Goal: Task Accomplishment & Management: Complete application form

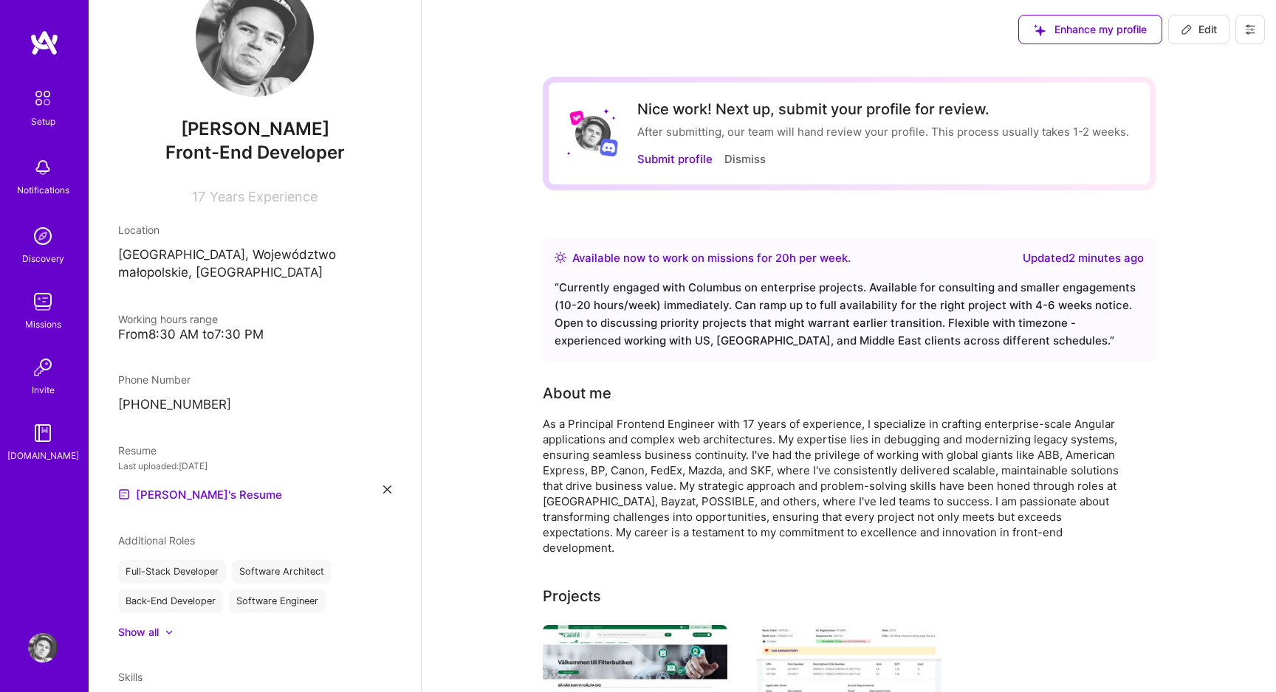
scroll to position [52, 0]
click at [1245, 35] on button at bounding box center [1250, 30] width 30 height 30
click at [1189, 32] on icon at bounding box center [1186, 30] width 12 height 12
select select "PL"
select select "Right Now"
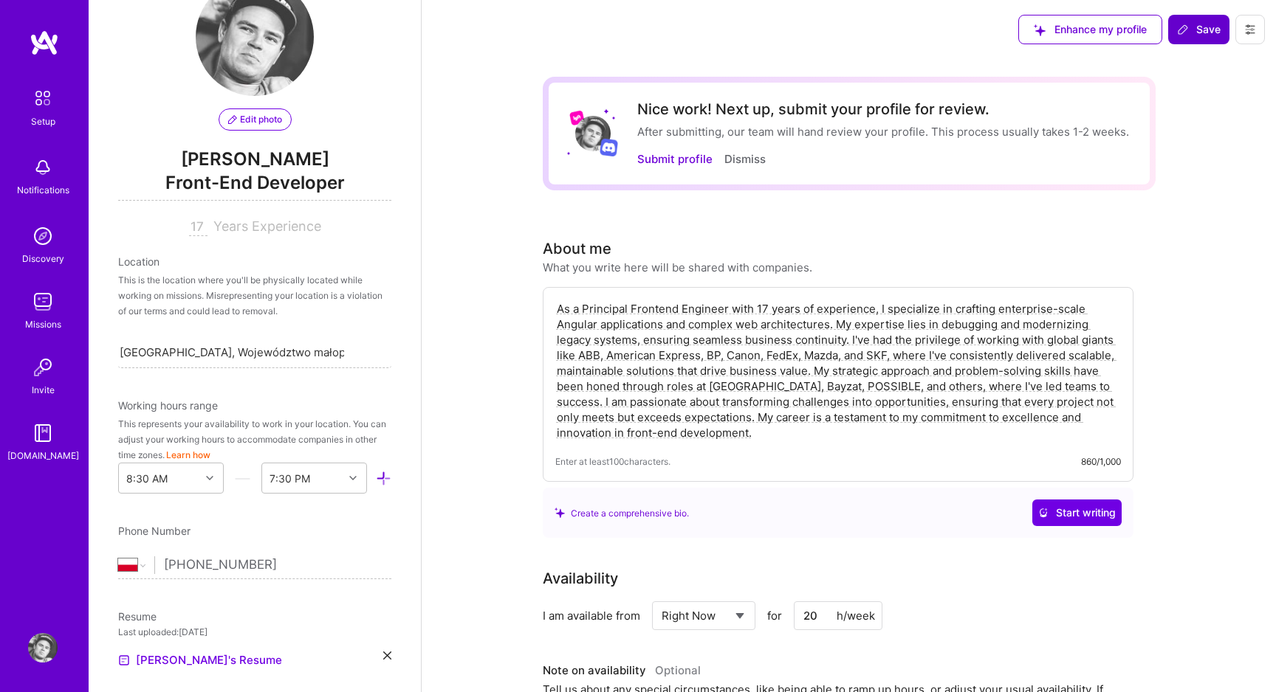
scroll to position [517, 0]
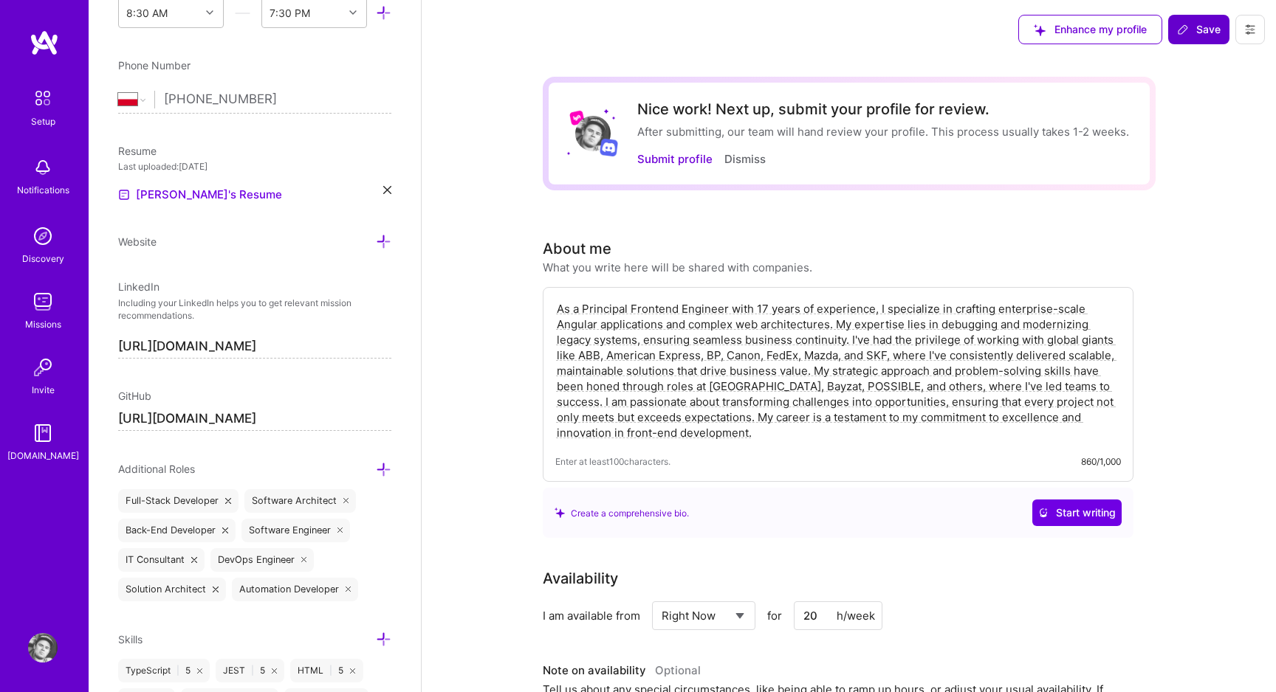
click at [1200, 35] on span "Save" at bounding box center [1199, 29] width 44 height 15
click at [1211, 41] on button "Save" at bounding box center [1198, 30] width 61 height 30
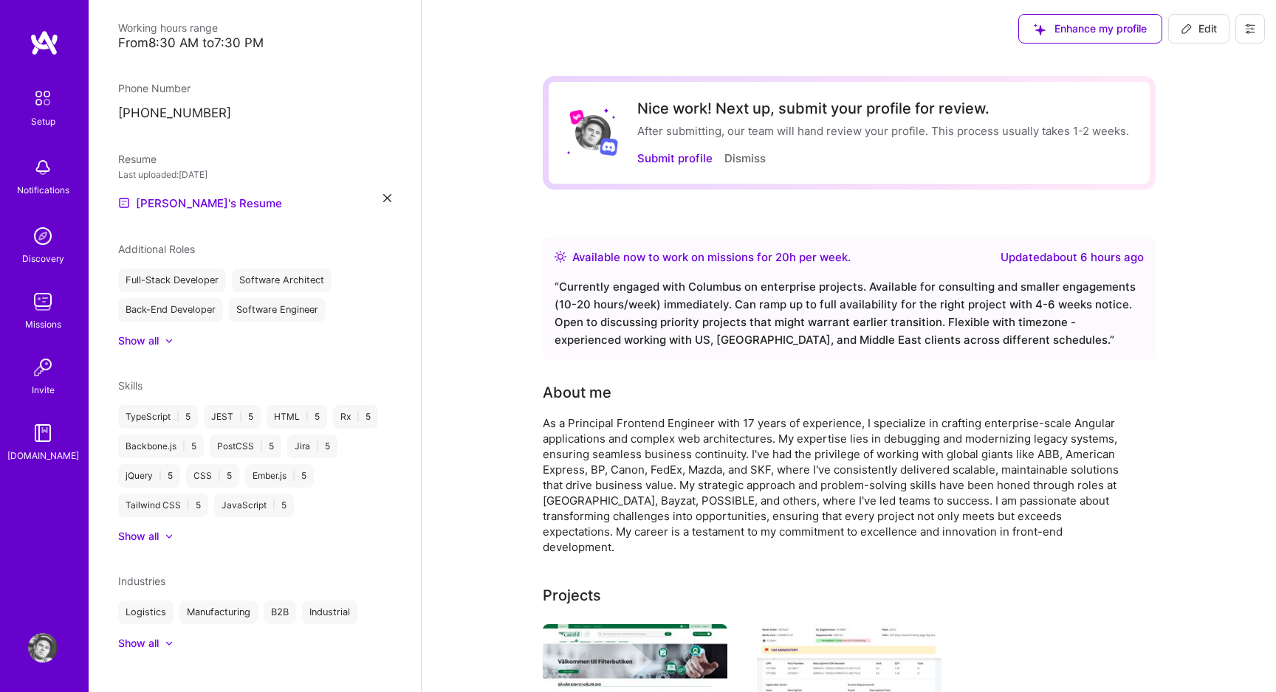
scroll to position [0, 0]
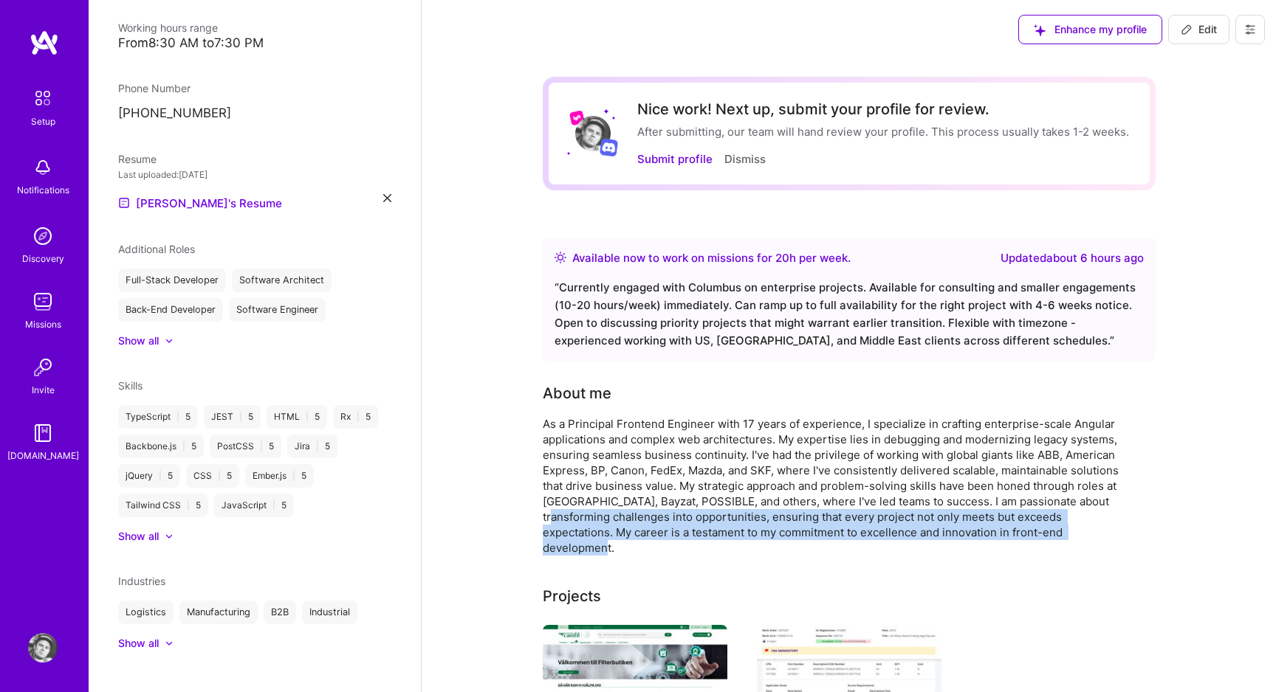
drag, startPoint x: 1064, startPoint y: 531, endPoint x: 566, endPoint y: 511, distance: 498.7
click at [565, 512] on div "As a Principal Frontend Engineer with 17 years of experience, I specialize in c…" at bounding box center [838, 486] width 591 height 140
click at [791, 471] on div "As a Principal Frontend Engineer with 17 years of experience, I specialize in c…" at bounding box center [838, 486] width 591 height 140
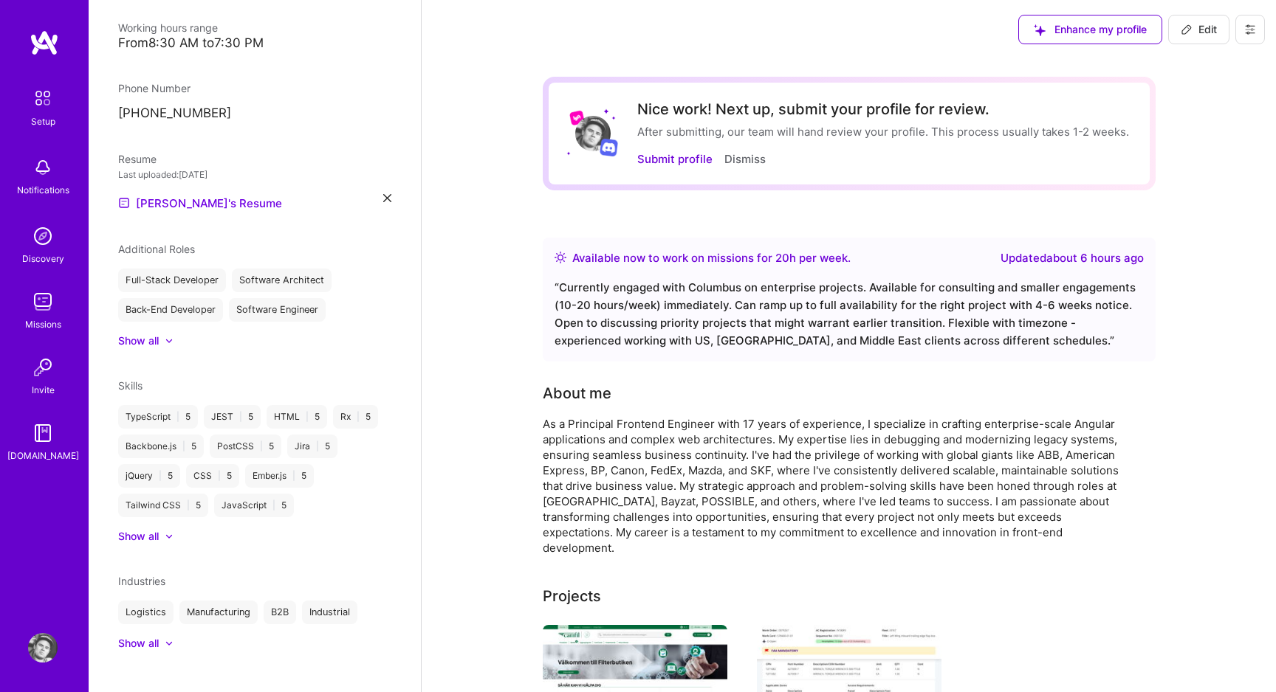
click at [1195, 26] on span "Edit" at bounding box center [1198, 29] width 36 height 15
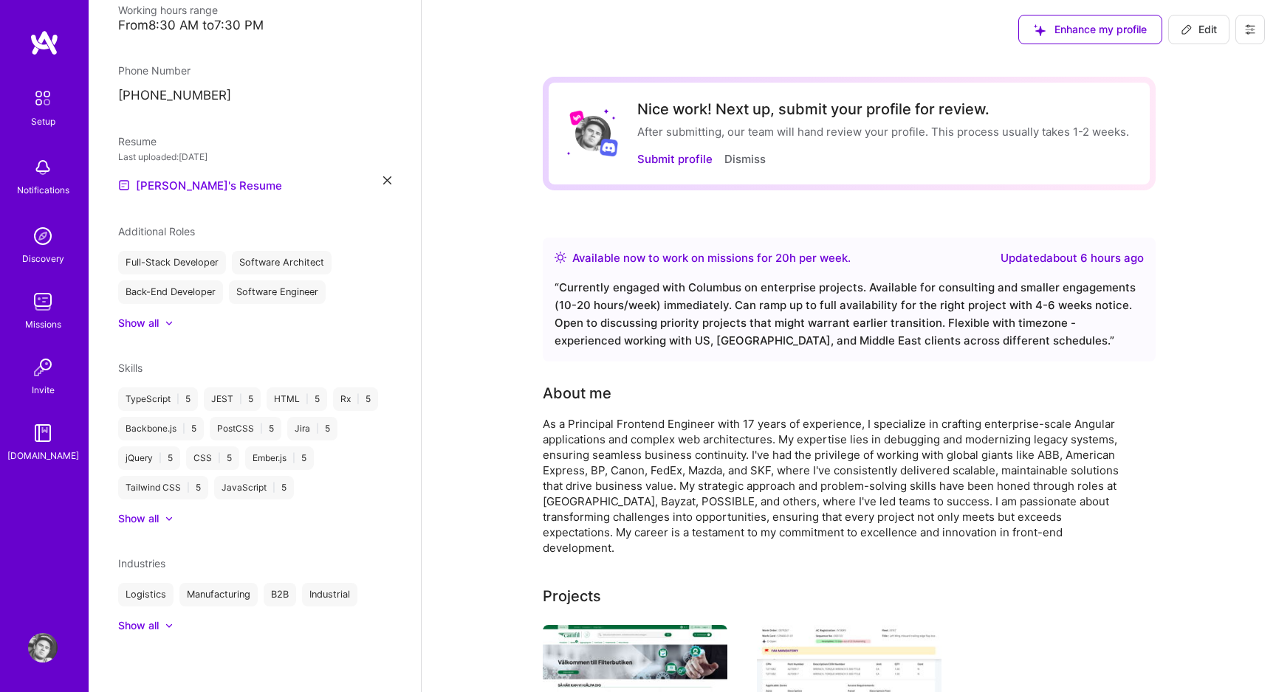
select select "PL"
select select "Right Now"
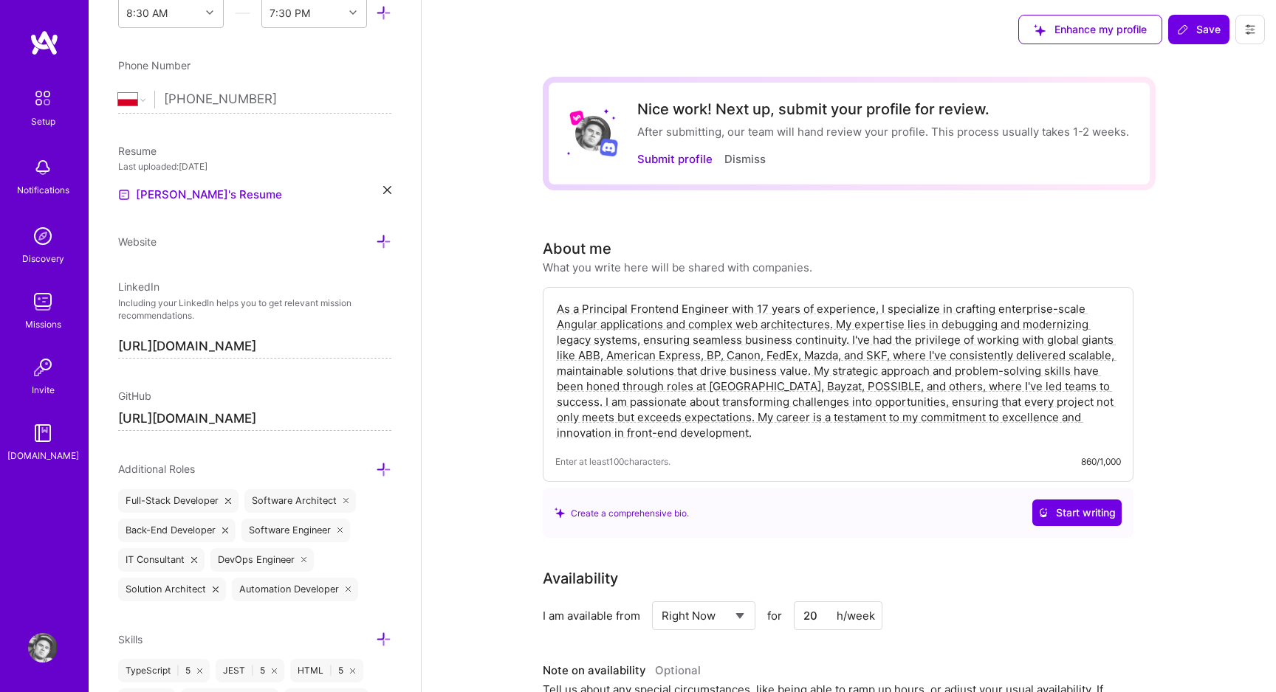
click at [760, 428] on textarea "As a Principal Frontend Engineer with 17 years of experience, I specialize in c…" at bounding box center [837, 371] width 565 height 142
click at [757, 416] on textarea "As a Principal Frontend Engineer with 17 years of experience, I specialize in c…" at bounding box center [837, 371] width 565 height 142
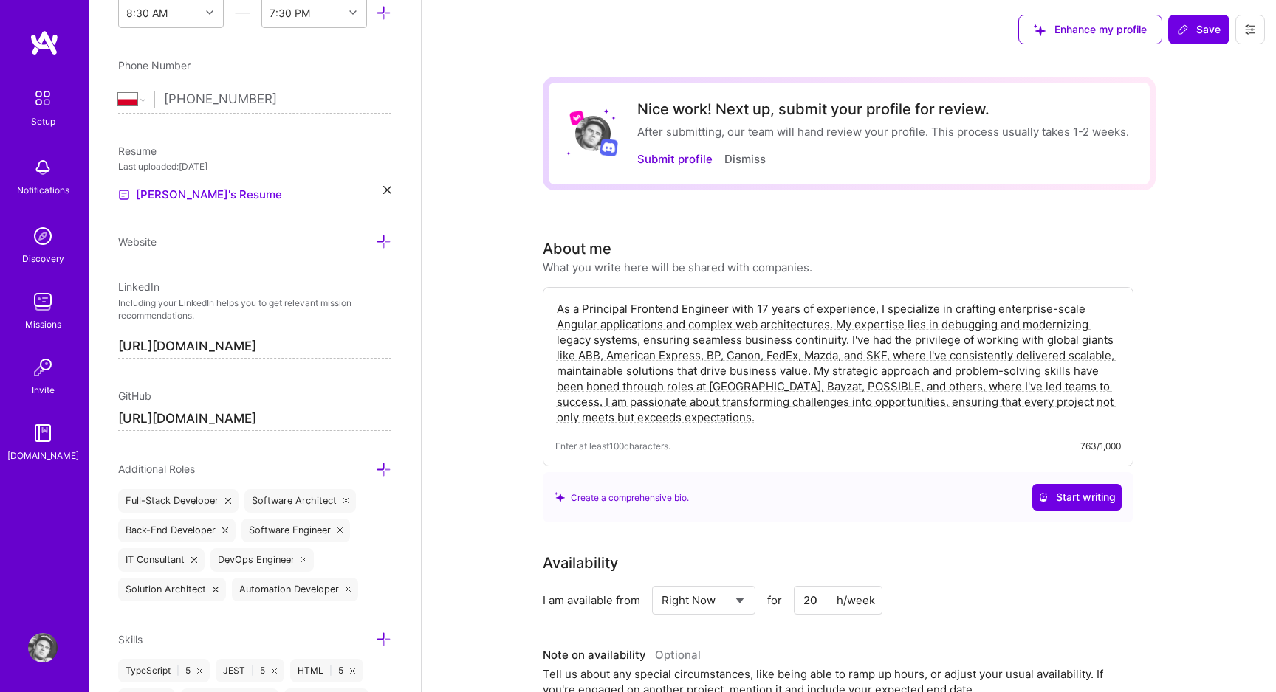
click at [729, 311] on textarea "As a Principal Frontend Engineer with 17 years of experience, I specialize in c…" at bounding box center [837, 363] width 565 height 127
click at [878, 312] on textarea "As a Principal Frontend Engineer with 17 years of experience, I specialize in c…" at bounding box center [837, 363] width 565 height 127
click at [974, 307] on textarea "As a Principal Frontend Engineer I specialize in crafting enterprise-scale Angu…" at bounding box center [837, 363] width 565 height 127
click at [977, 309] on textarea "As a Principal Frontend Engineer I specialize in crafting enterprise-scale Angu…" at bounding box center [837, 363] width 565 height 127
click at [1002, 314] on textarea "As a Principal Frontend Engineer I specialize in crafting enterprise-scale Angu…" at bounding box center [837, 363] width 565 height 127
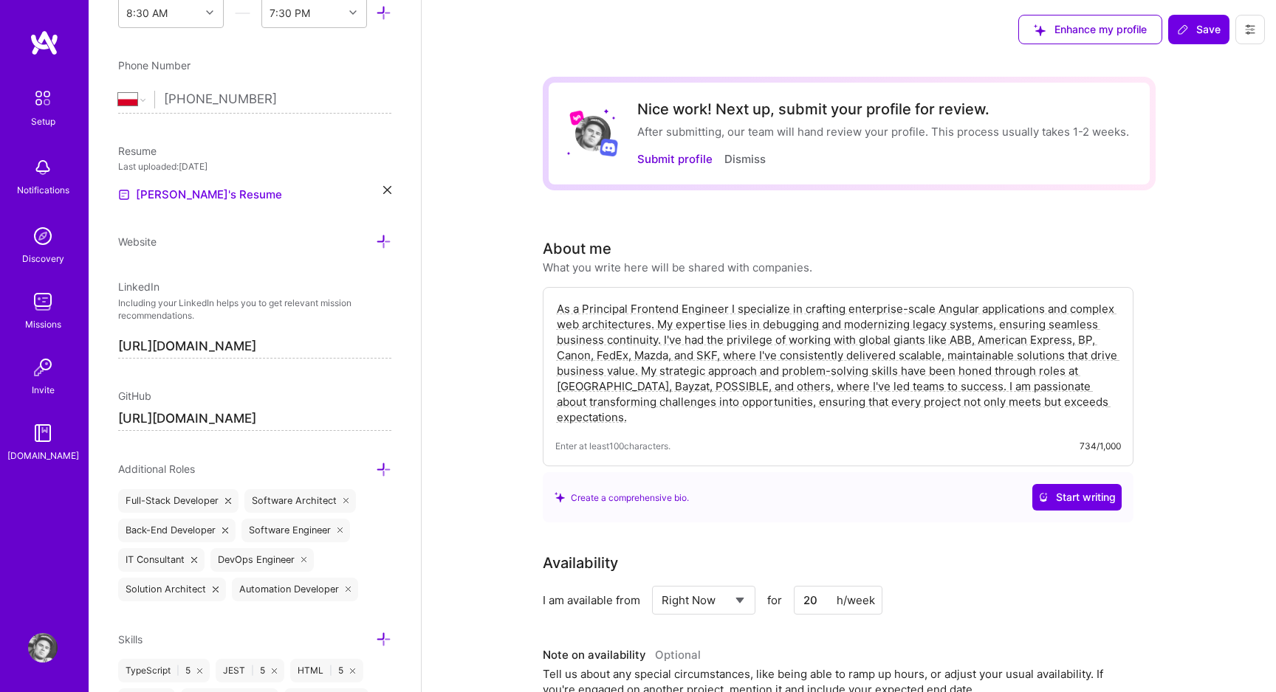
click at [981, 314] on textarea "As a Principal Frontend Engineer I specialize in crafting enterprise-scale Angu…" at bounding box center [837, 363] width 565 height 127
click at [979, 313] on textarea "As a Principal Frontend Engineer I specialize in crafting enterprise-scale Angu…" at bounding box center [837, 363] width 565 height 127
click at [933, 309] on textarea "As a Principal Frontend Engineer I specialize in crafting enterprise-scale Angu…" at bounding box center [837, 363] width 565 height 127
type textarea "As a Principal Frontend Engineer I specialize in crafting enterprise-scale Angu…"
click at [1188, 24] on icon at bounding box center [1183, 30] width 12 height 12
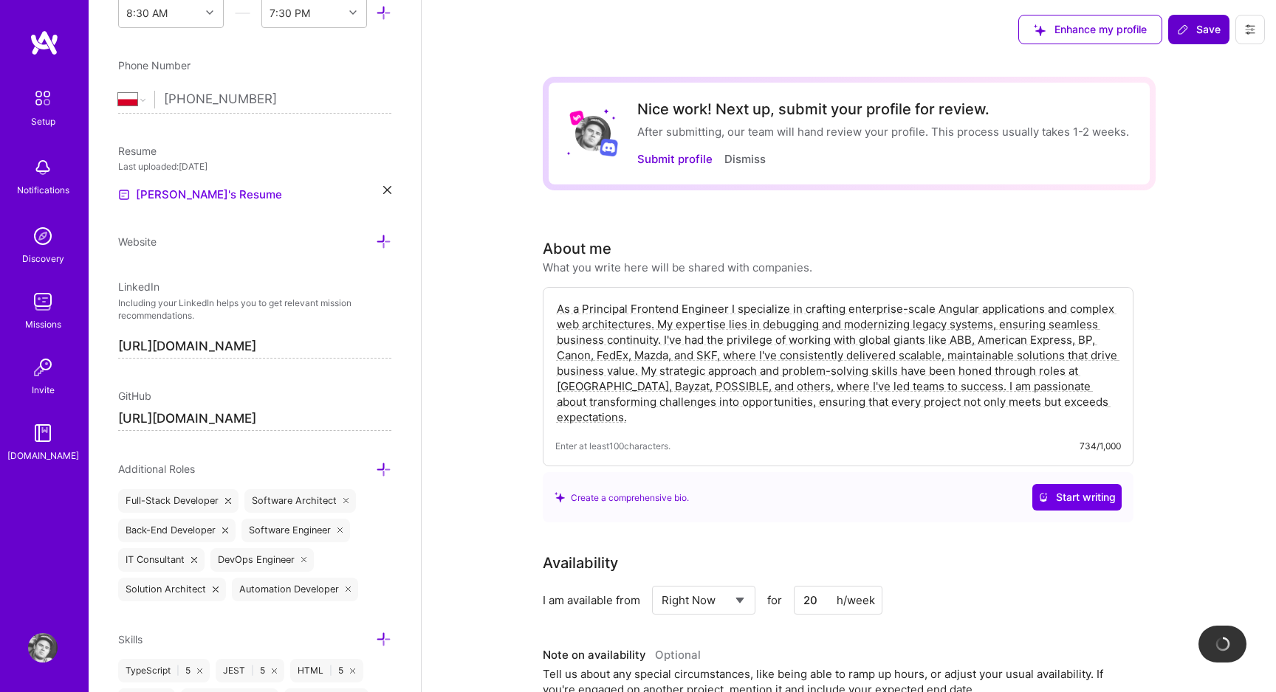
click at [1191, 32] on span "Save" at bounding box center [1199, 29] width 44 height 15
click at [1010, 392] on textarea "As a Principal Frontend Engineer I specialize in crafting enterprise-scale Angu…" at bounding box center [837, 363] width 565 height 127
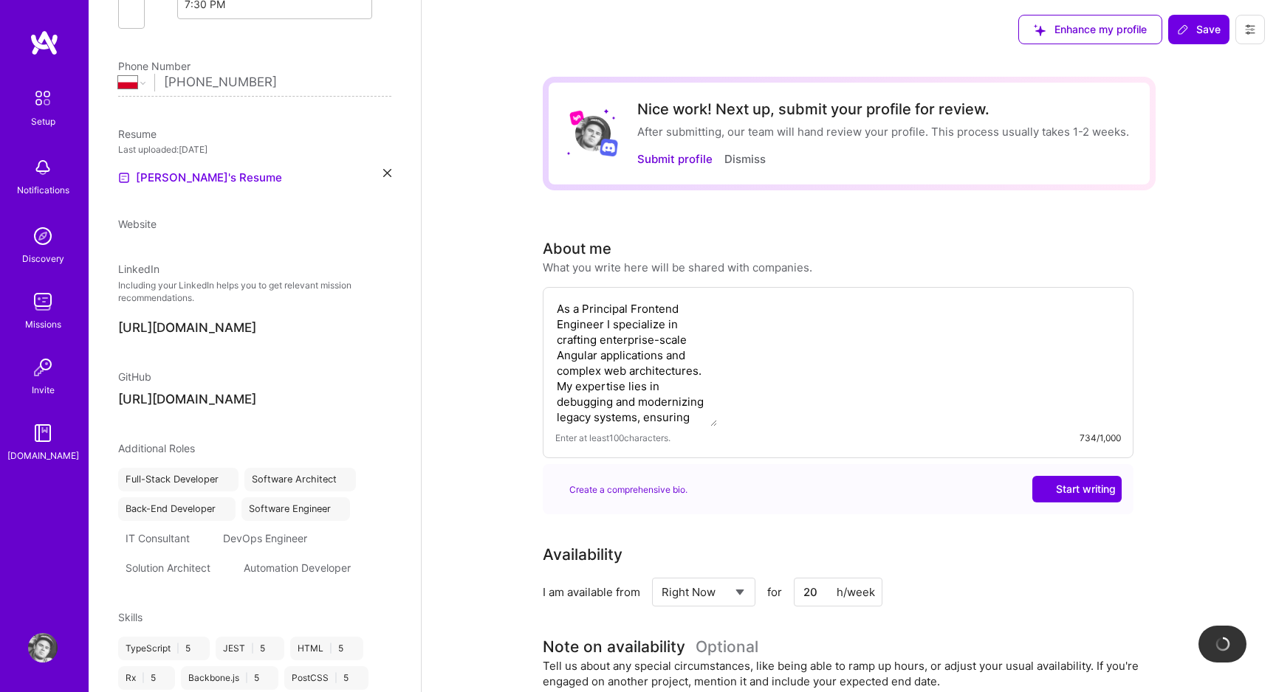
scroll to position [343, 0]
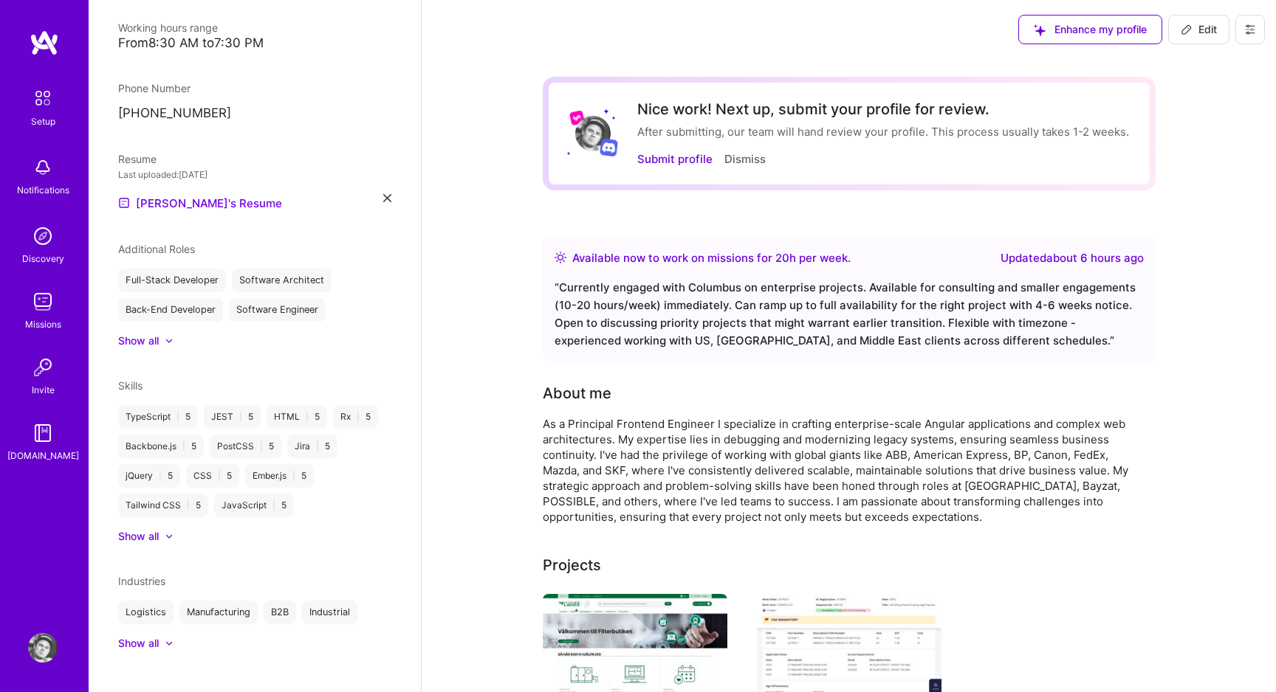
click at [1205, 27] on span "Edit" at bounding box center [1198, 29] width 36 height 15
select select "PL"
select select "Right Now"
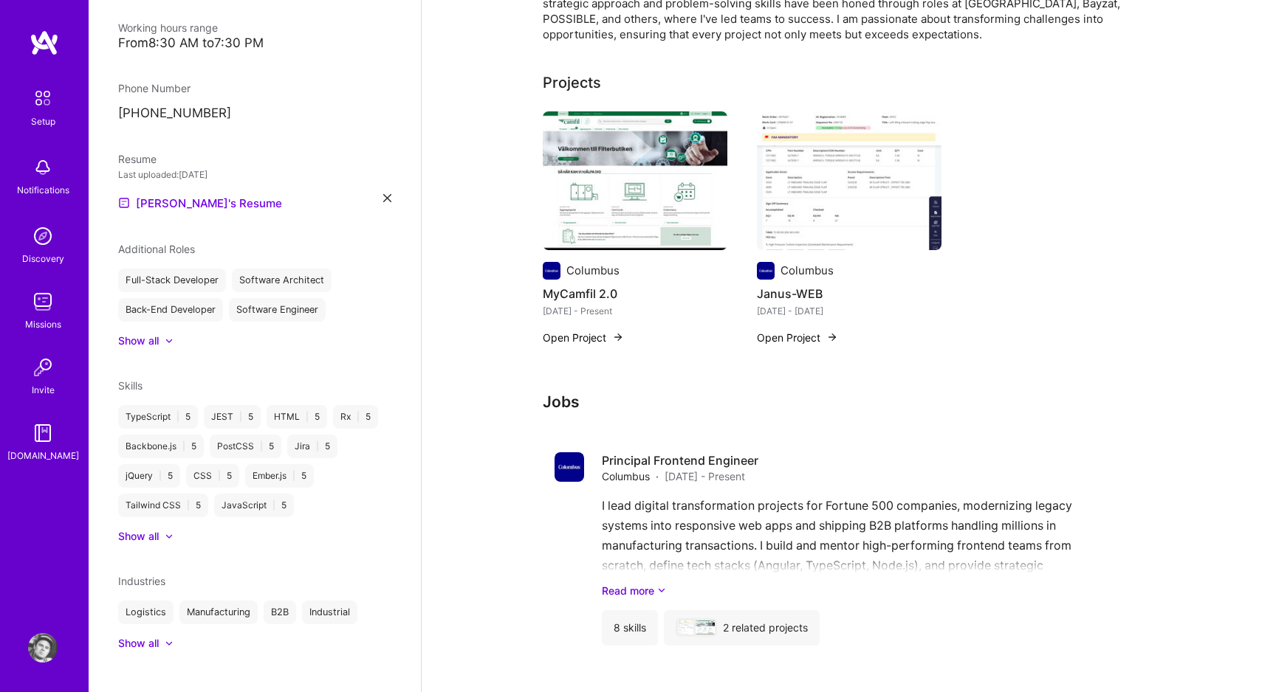
scroll to position [484, 0]
click at [650, 182] on img at bounding box center [635, 180] width 185 height 139
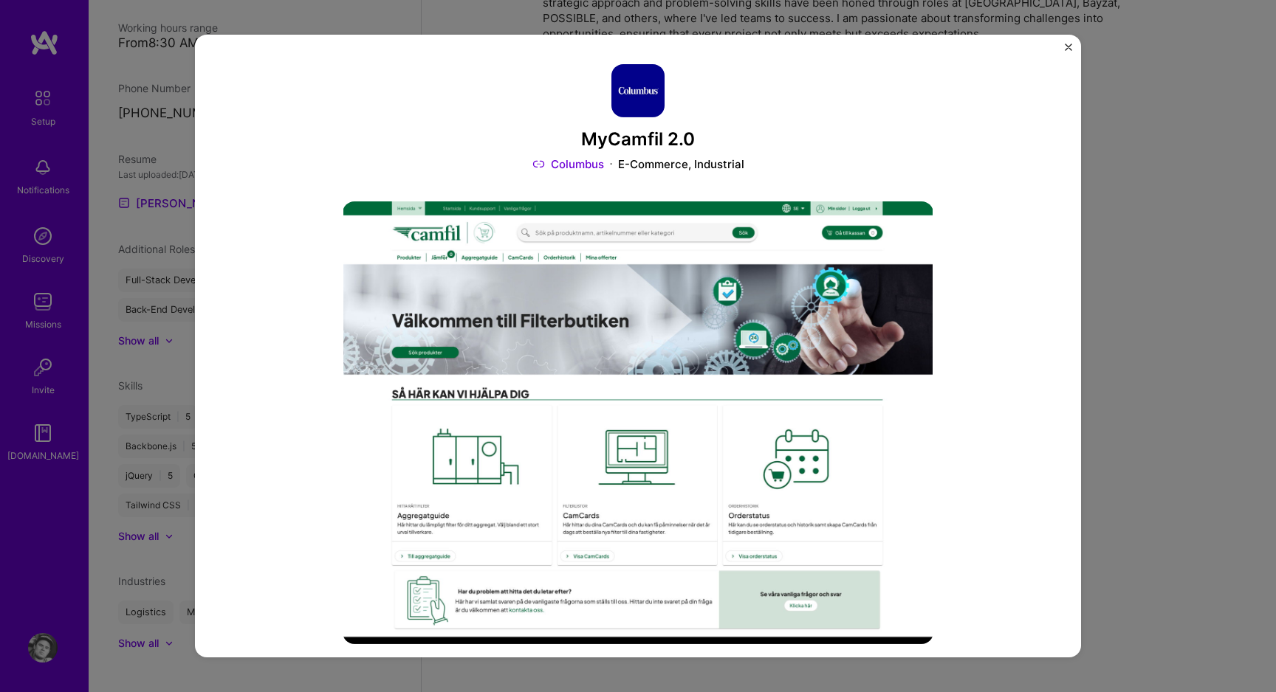
click at [1065, 52] on button "Close" at bounding box center [1067, 52] width 7 height 16
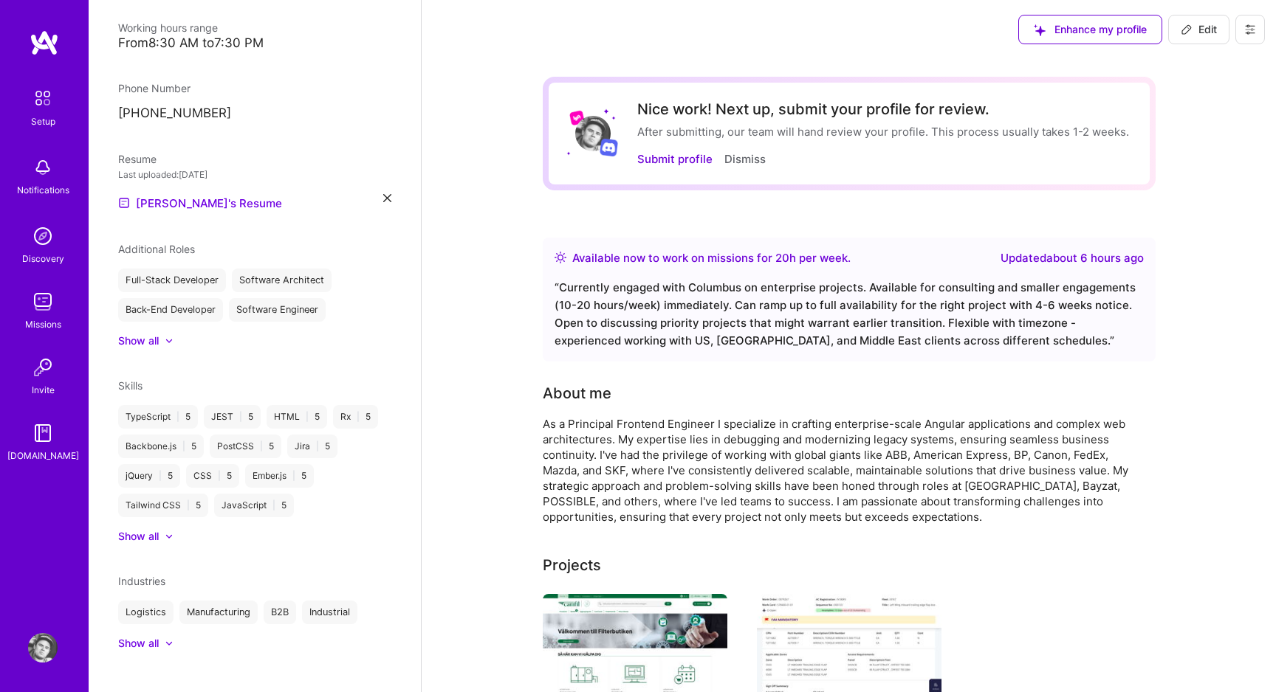
click at [1205, 31] on span "Edit" at bounding box center [1198, 29] width 36 height 15
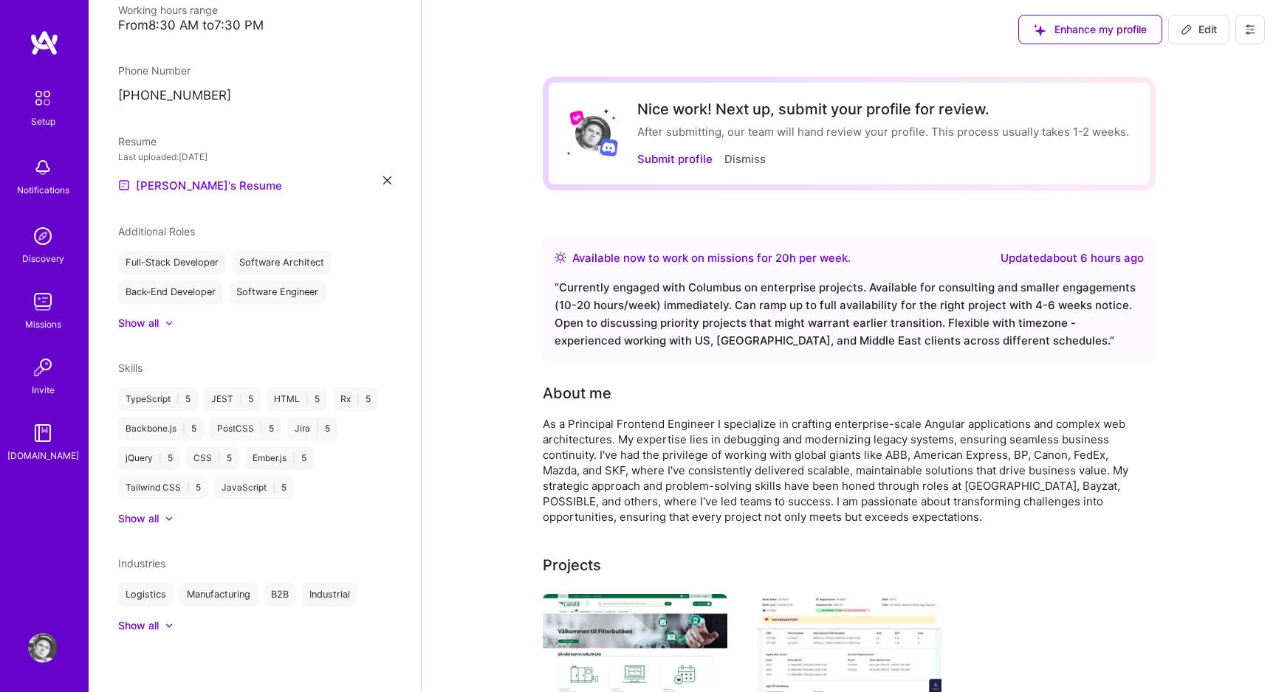
select select "PL"
select select "Right Now"
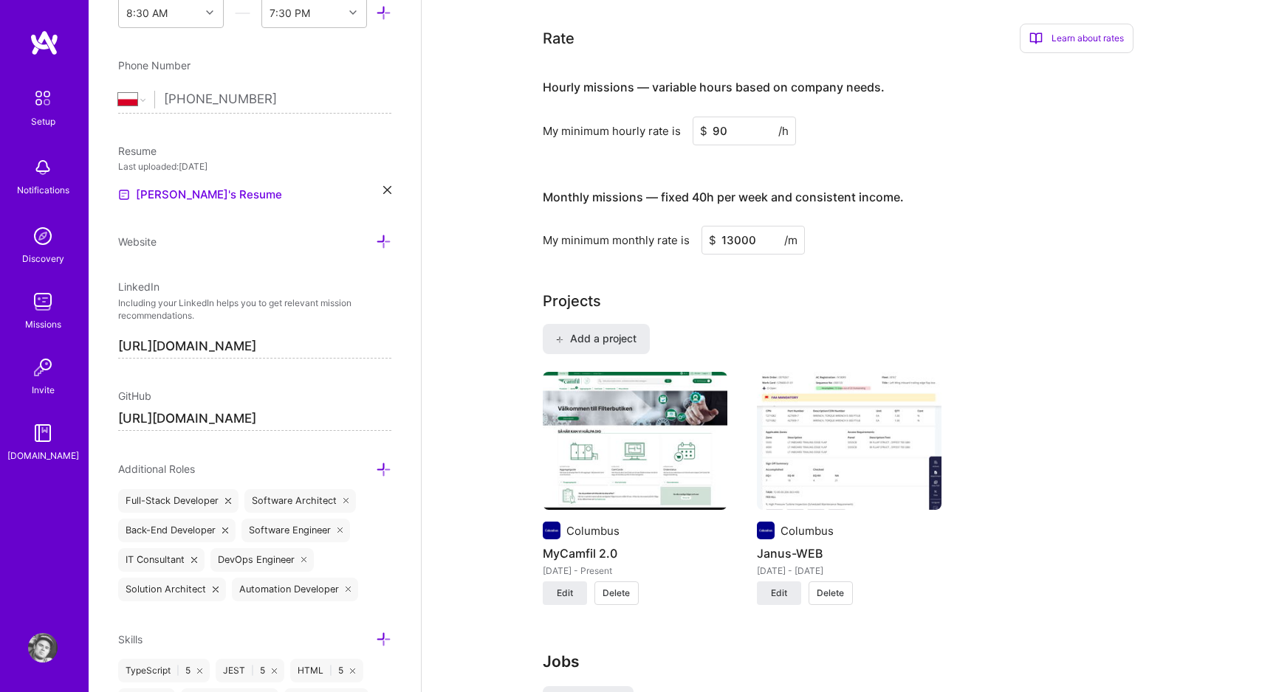
scroll to position [825, 0]
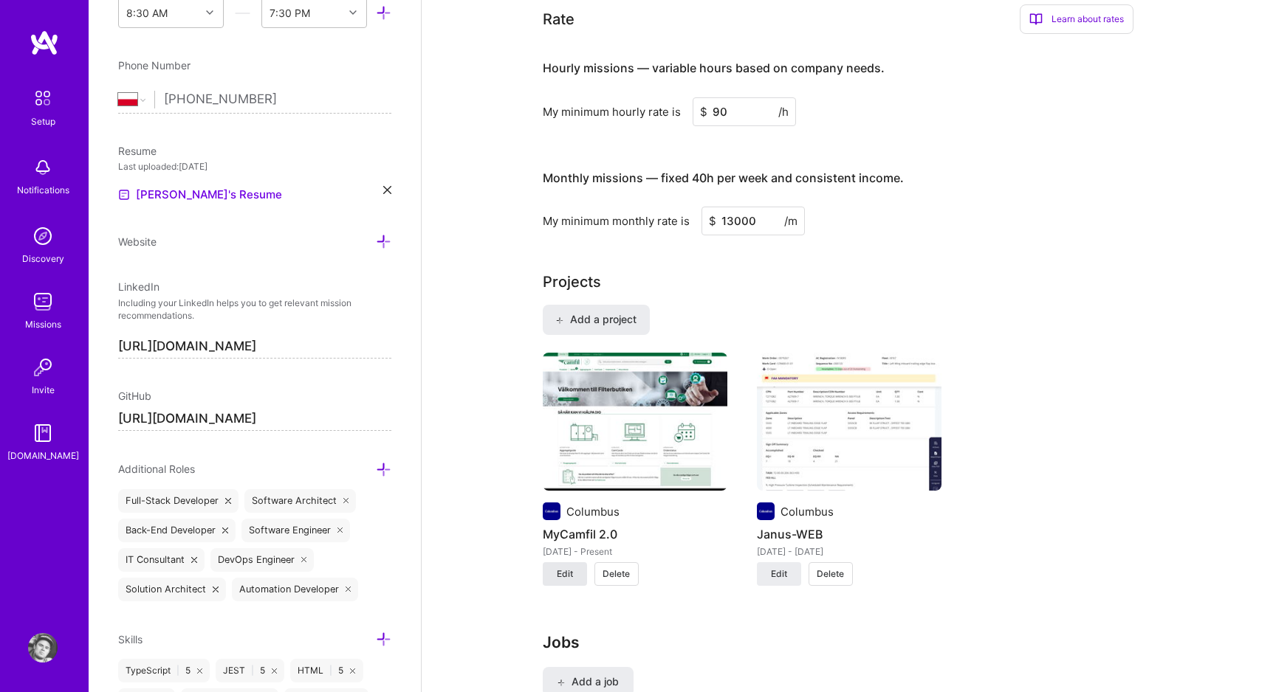
click at [571, 580] on span "Edit" at bounding box center [565, 574] width 16 height 13
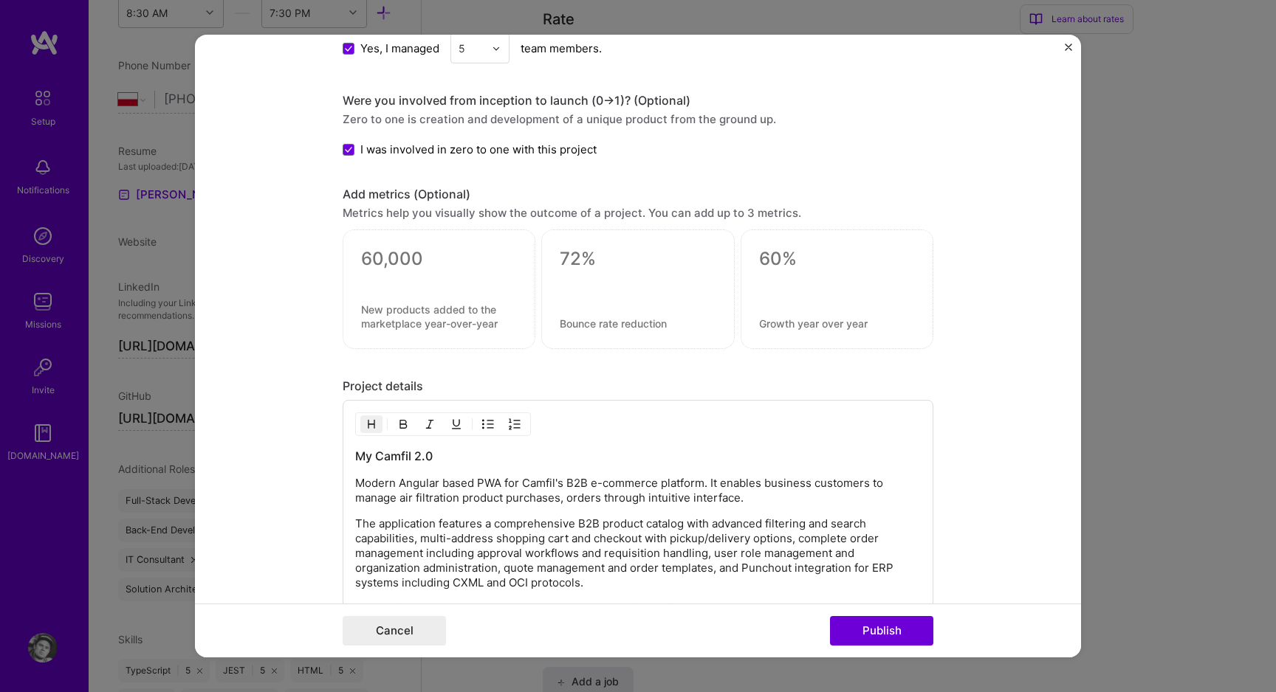
scroll to position [1893, 0]
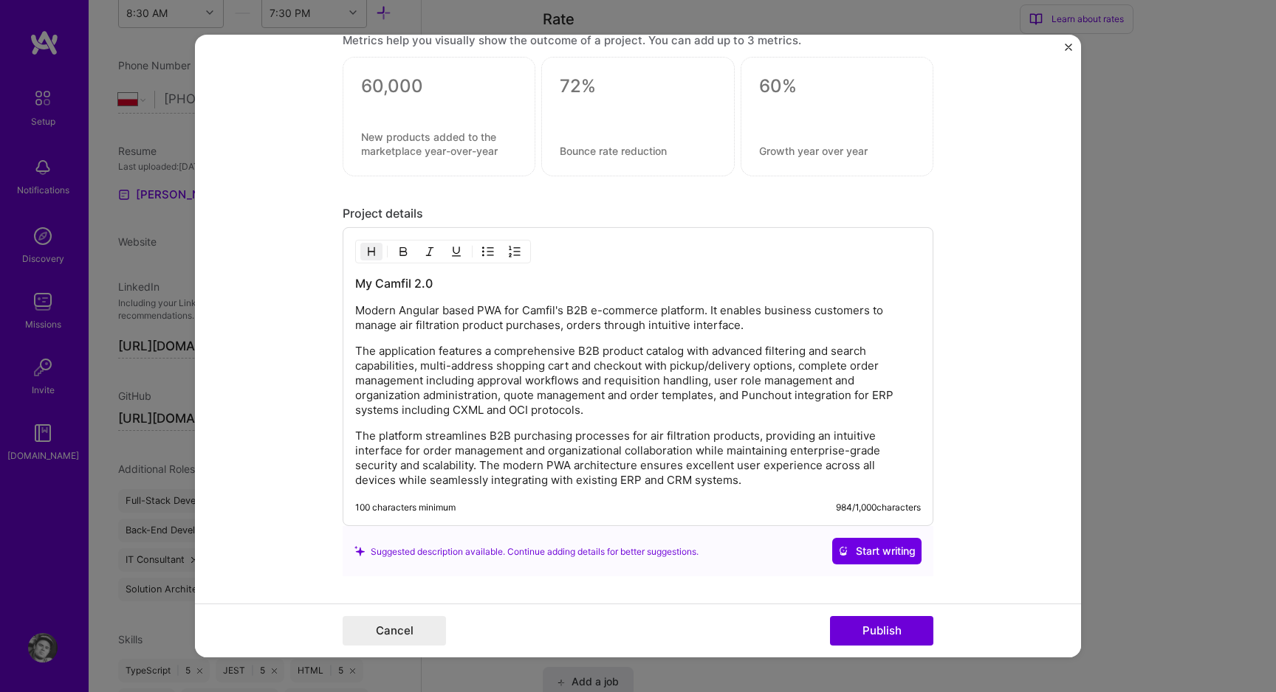
click at [342, 351] on form "Project title MyCamfil 2.0 Company Columbus Project industry Industry 2 Project…" at bounding box center [638, 346] width 886 height 623
click at [361, 351] on p "The application features a comprehensive B2B product catalog with advanced filt…" at bounding box center [637, 381] width 565 height 74
click at [357, 357] on p "The application features a comprehensive B2B product catalog with advanced filt…" at bounding box center [637, 381] width 565 height 74
click at [414, 625] on button "Cancel" at bounding box center [394, 631] width 103 height 30
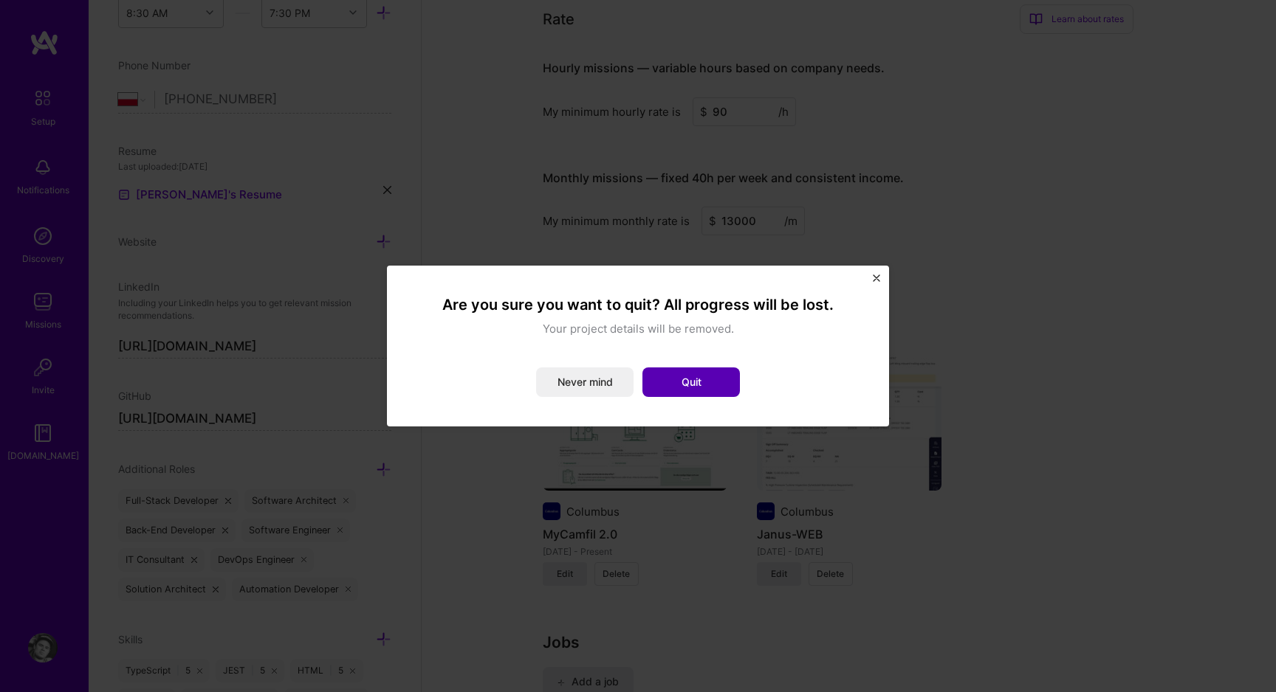
click at [719, 380] on button "Quit" at bounding box center [690, 383] width 97 height 30
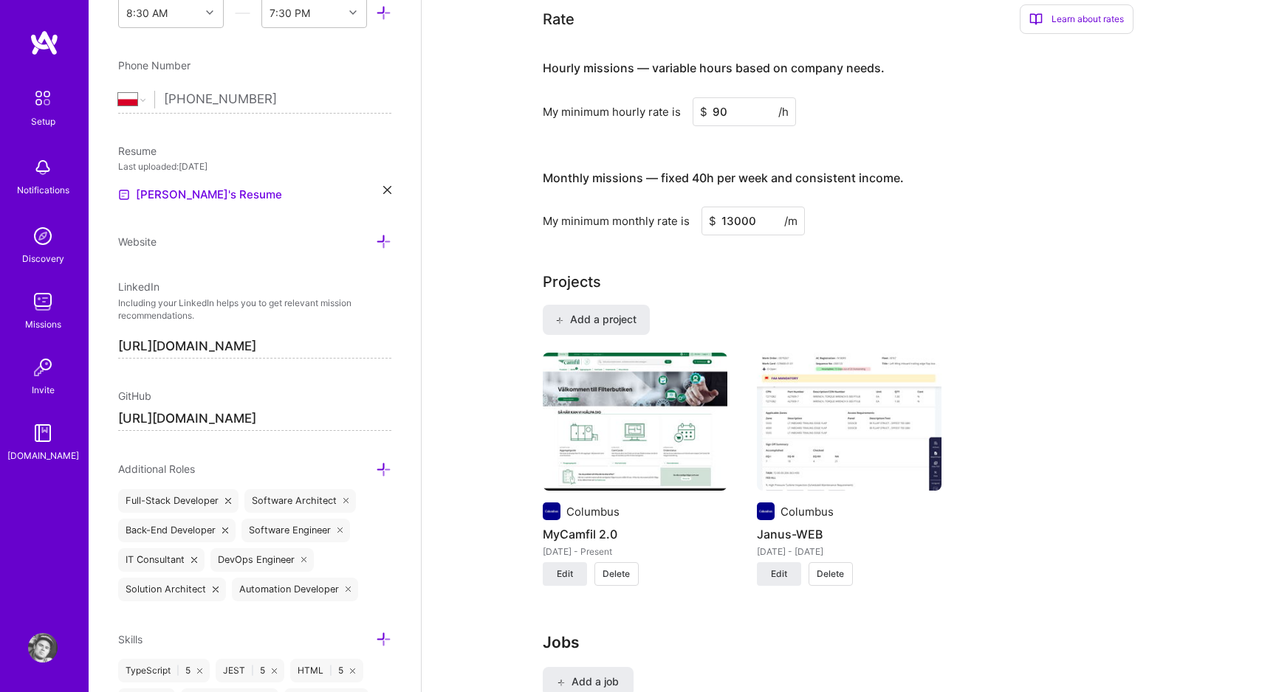
click at [662, 434] on img at bounding box center [635, 422] width 185 height 139
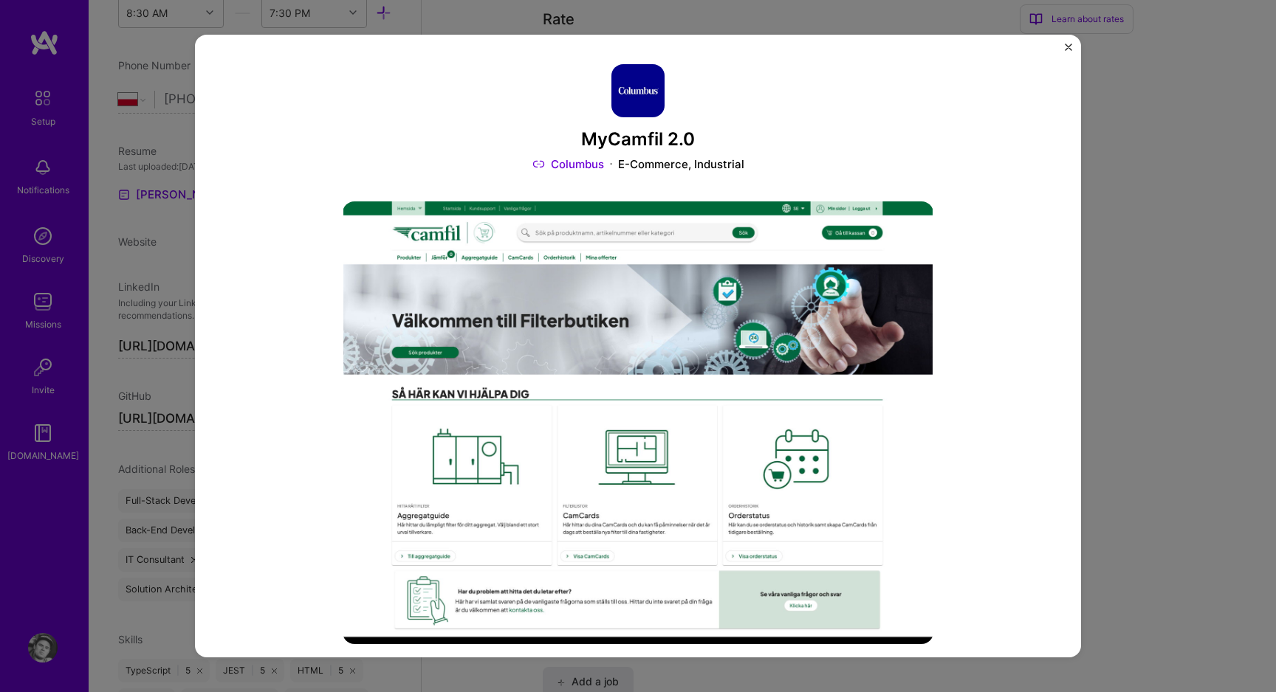
click at [1073, 49] on div "MyCamfil 2.0 Columbus E-Commerce, Industrial Role Software Engineer [DATE] - Pr…" at bounding box center [638, 346] width 886 height 623
click at [1064, 49] on img "Close" at bounding box center [1067, 47] width 7 height 7
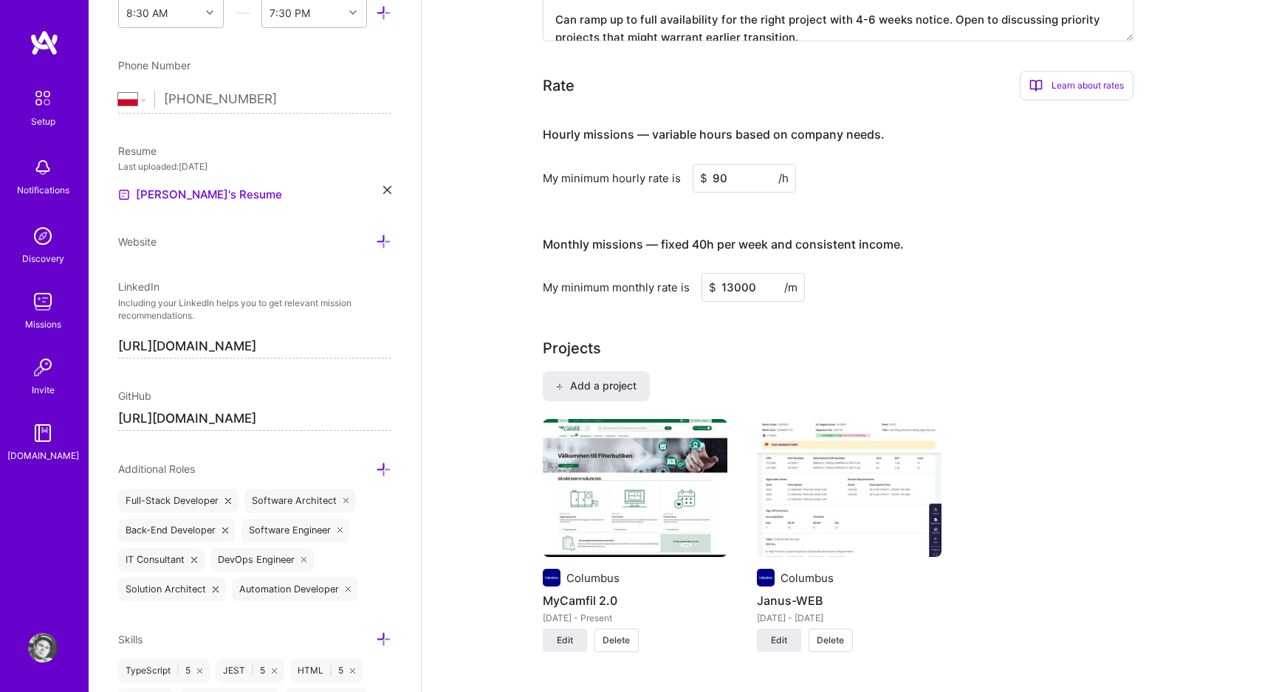
scroll to position [751, 0]
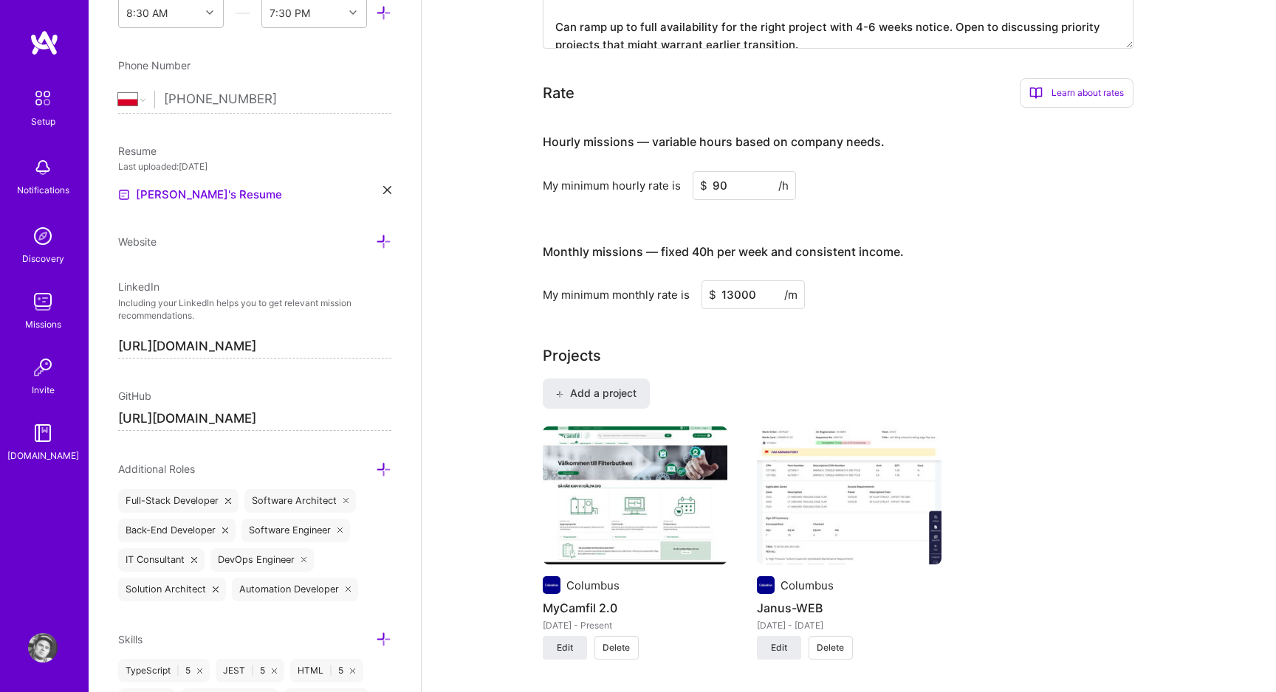
click at [781, 517] on img at bounding box center [849, 496] width 185 height 139
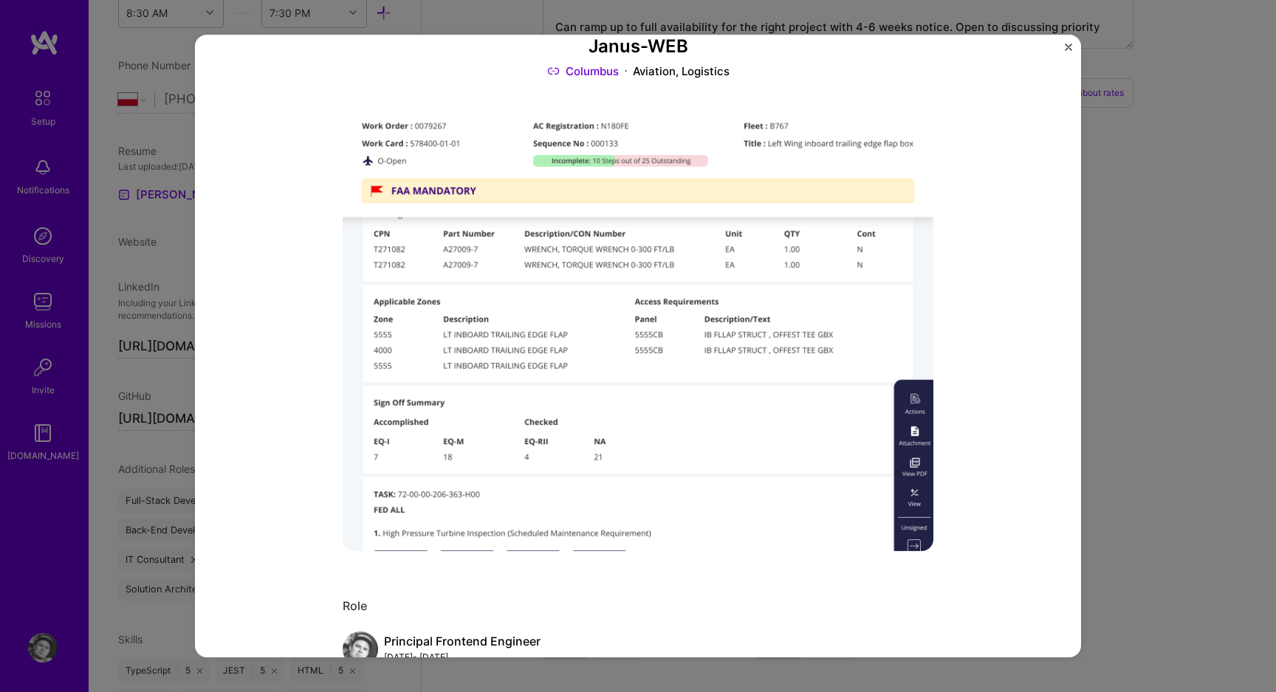
scroll to position [109, 0]
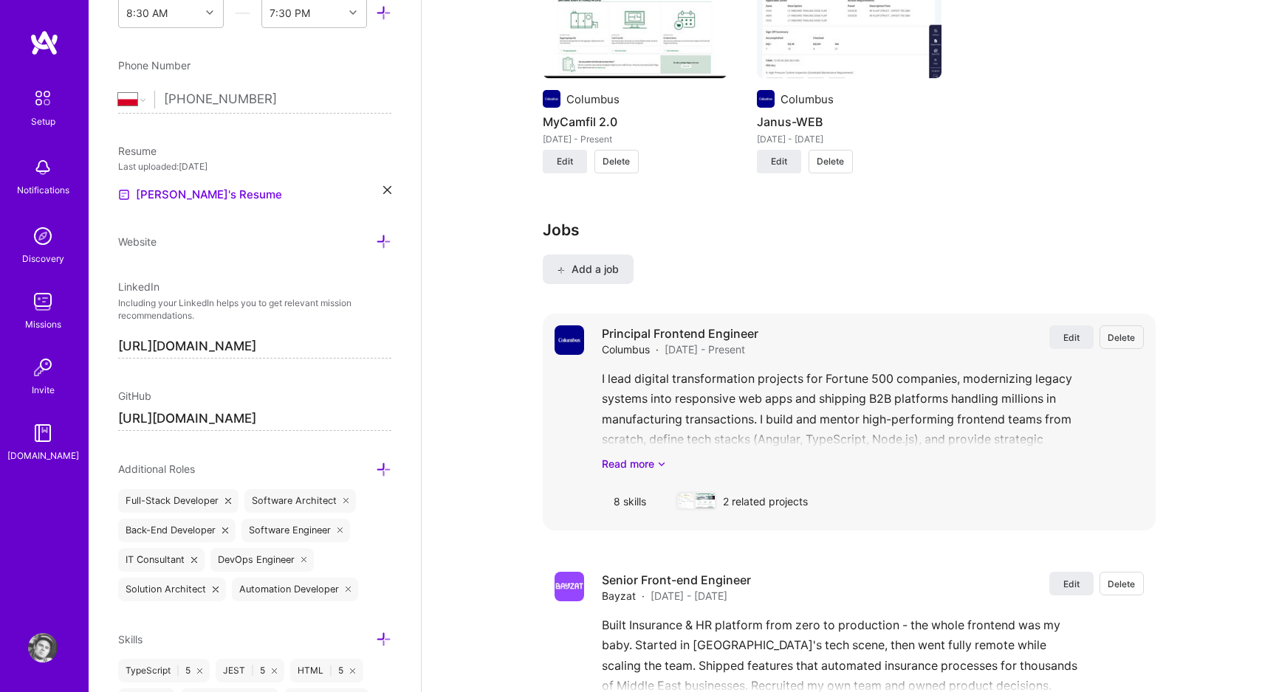
scroll to position [1239, 0]
click at [636, 464] on link "Read more" at bounding box center [873, 463] width 542 height 16
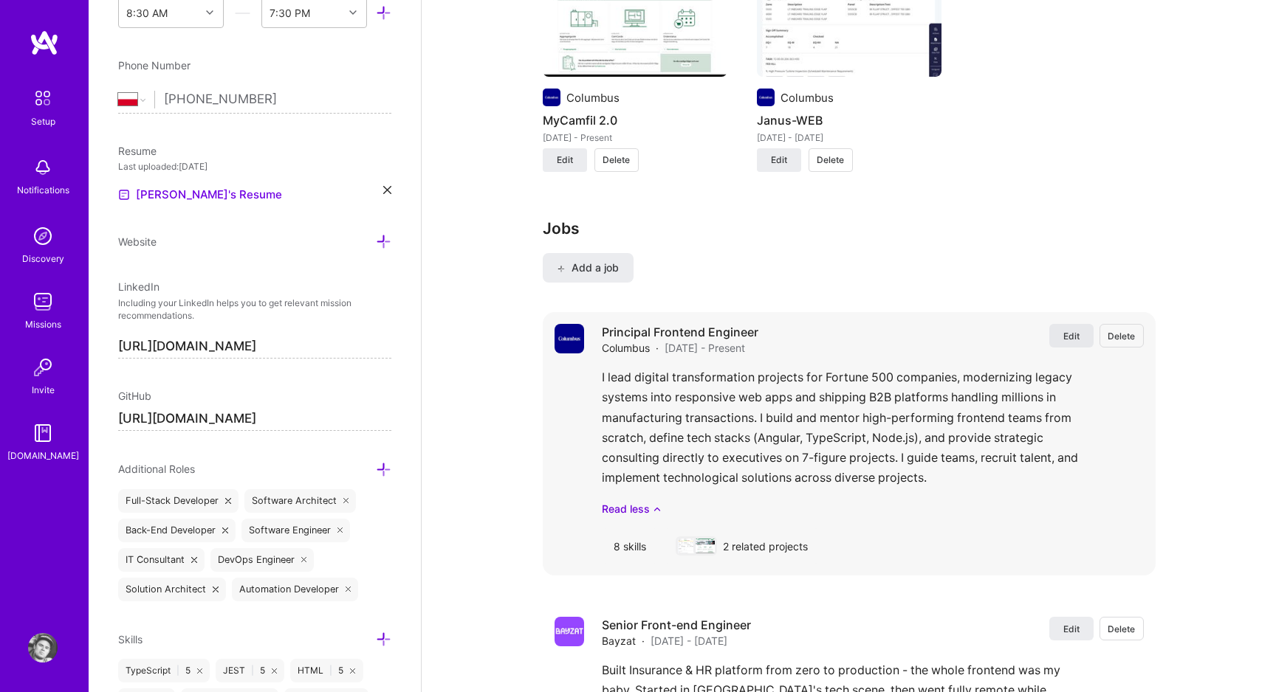
click at [1073, 340] on span "Edit" at bounding box center [1071, 336] width 16 height 13
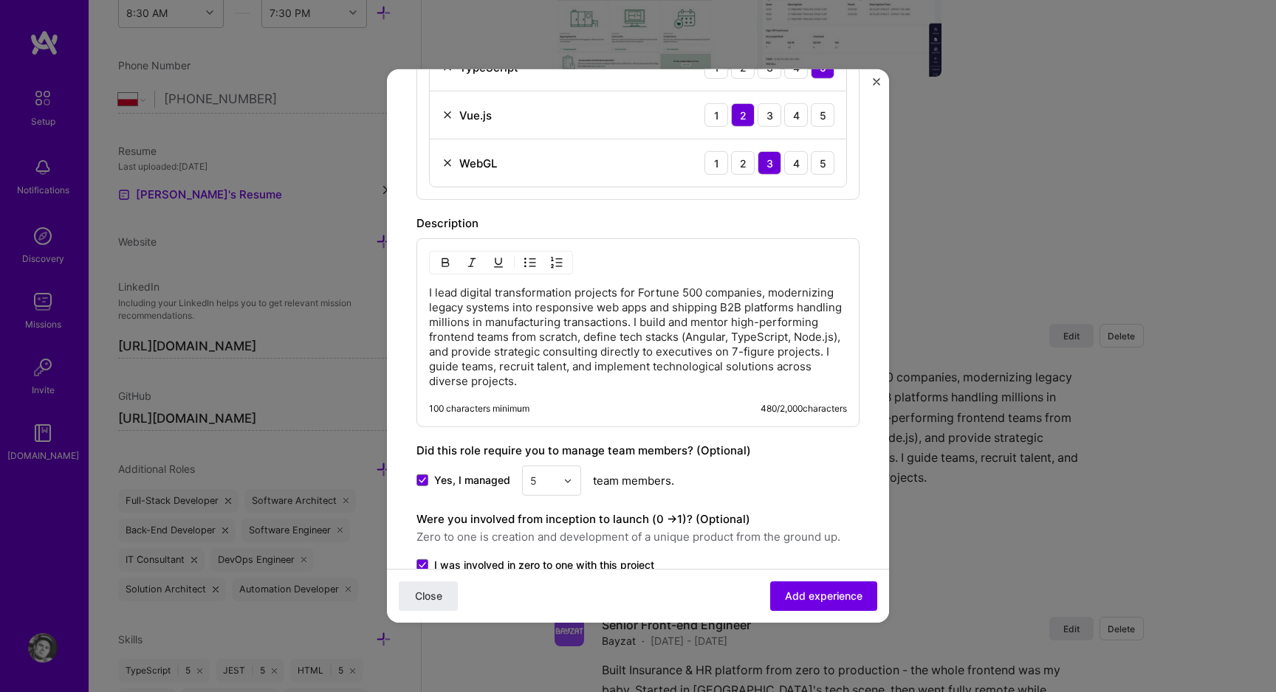
scroll to position [852, 0]
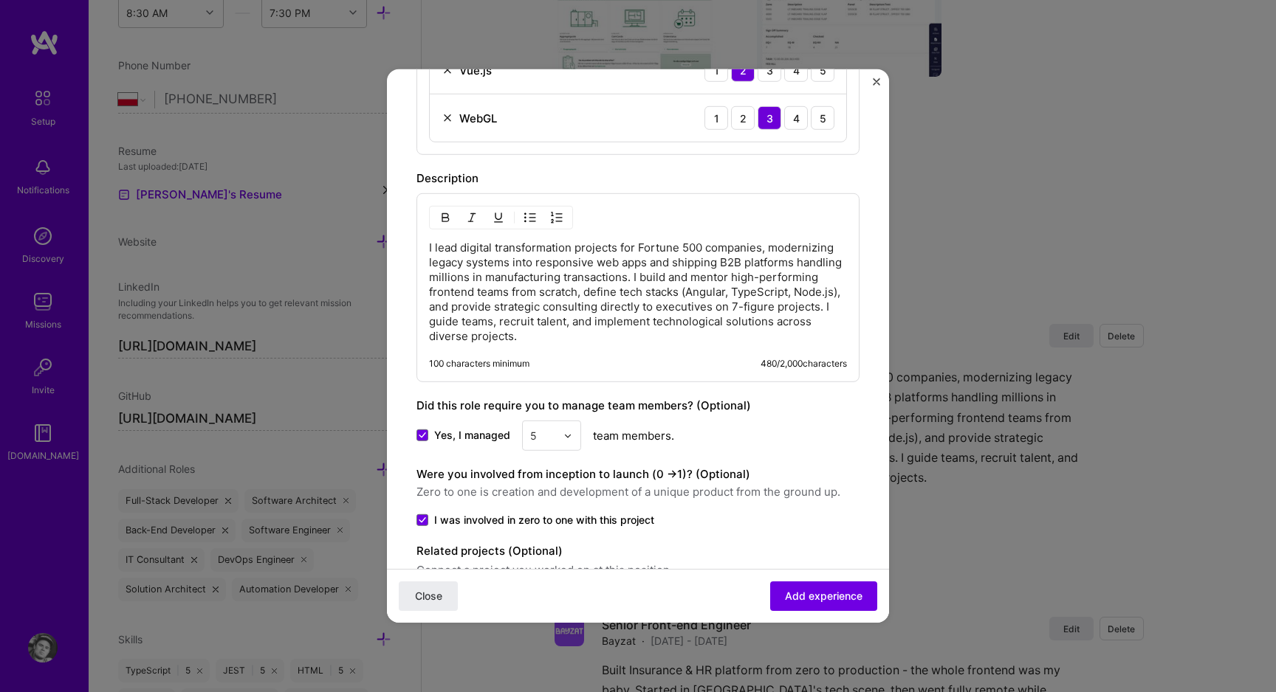
click at [581, 282] on p "I lead digital transformation projects for Fortune 500 companies, modernizing l…" at bounding box center [638, 292] width 418 height 103
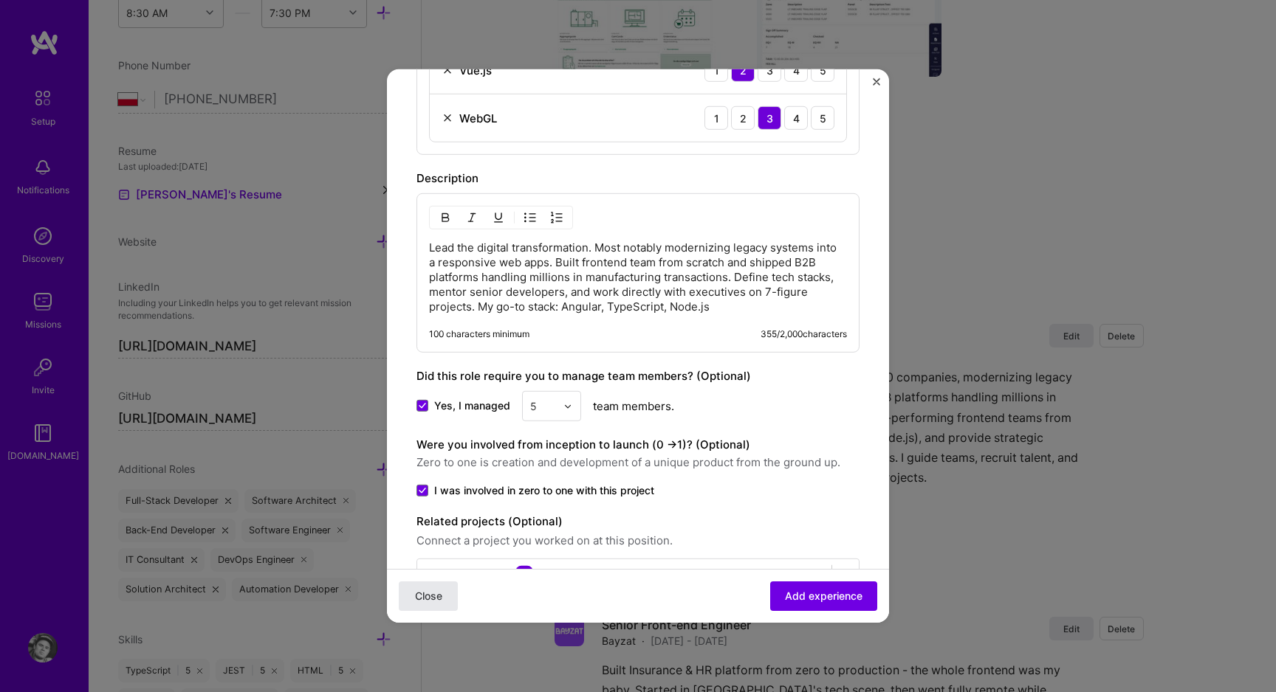
click at [422, 610] on button "Close" at bounding box center [428, 597] width 59 height 30
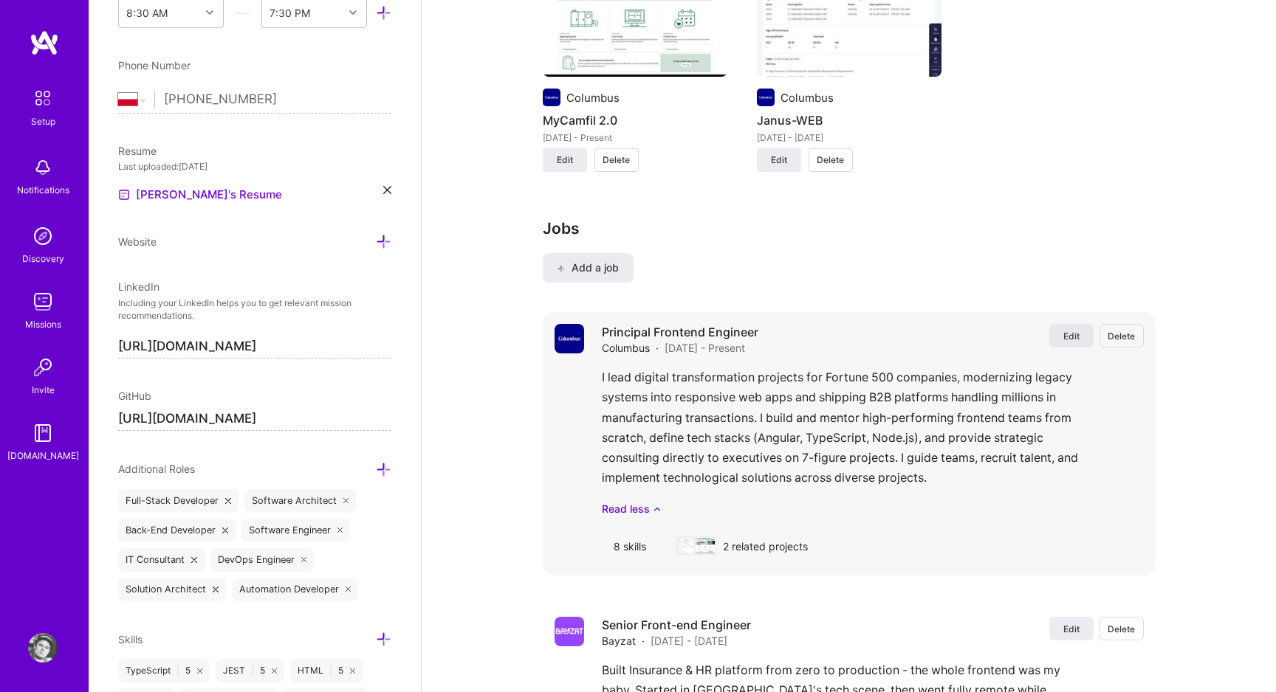
click at [1069, 334] on span "Edit" at bounding box center [1071, 336] width 16 height 13
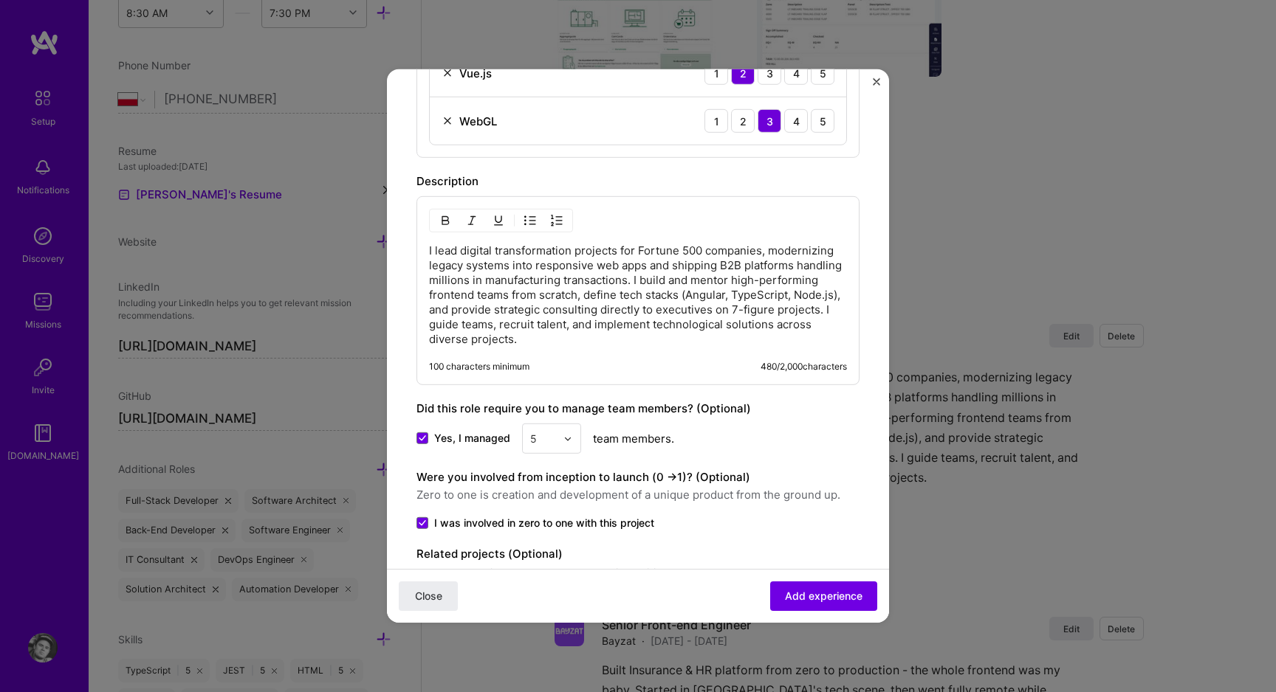
scroll to position [892, 0]
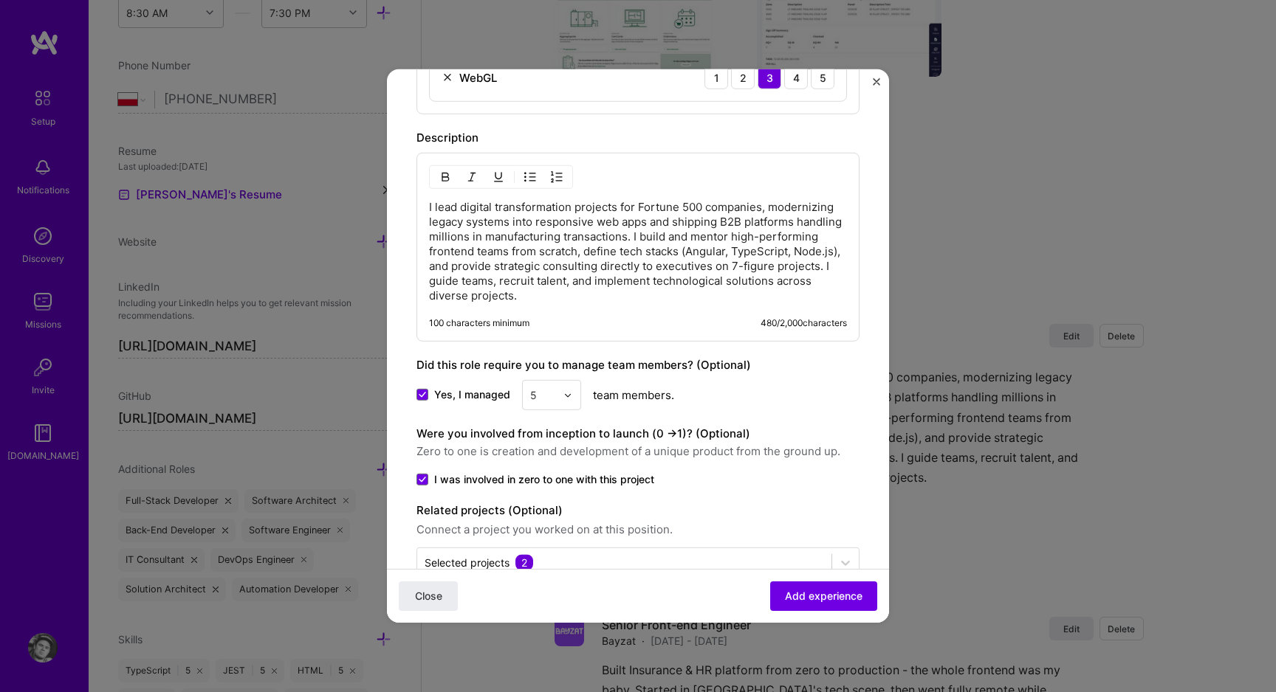
click at [539, 272] on p "I lead digital transformation projects for Fortune 500 companies, modernizing l…" at bounding box center [638, 251] width 418 height 103
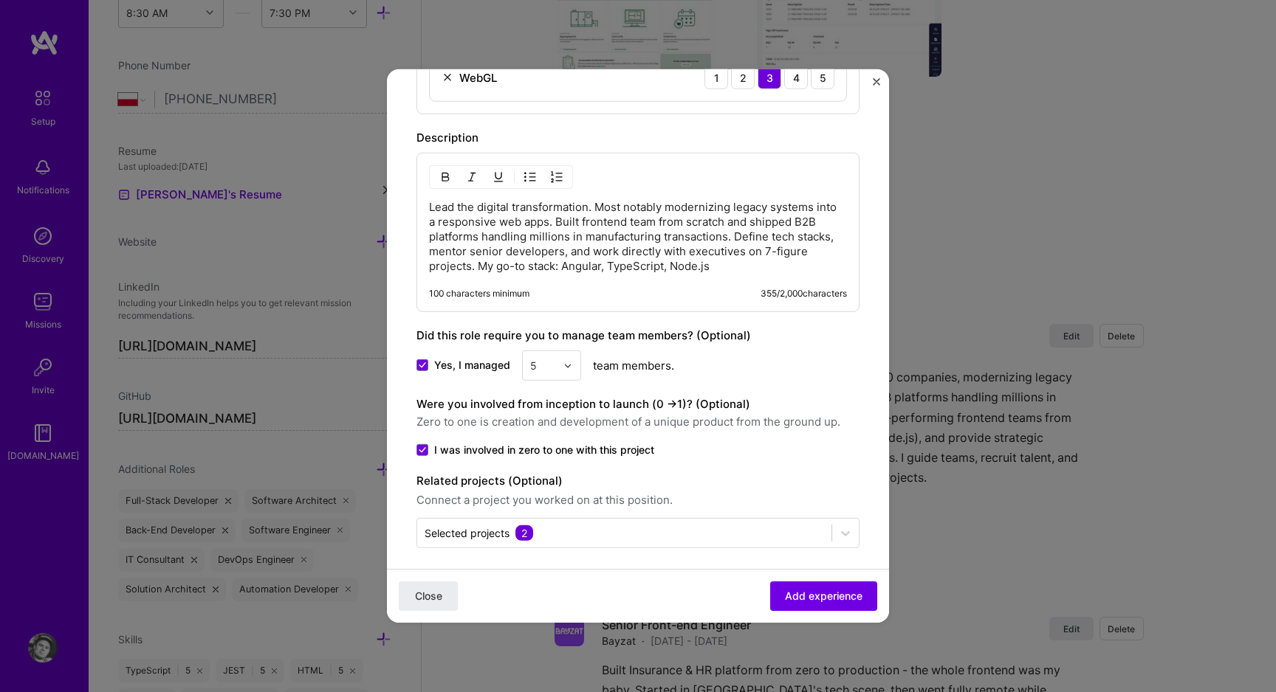
click at [874, 81] on img "Close" at bounding box center [876, 81] width 7 height 7
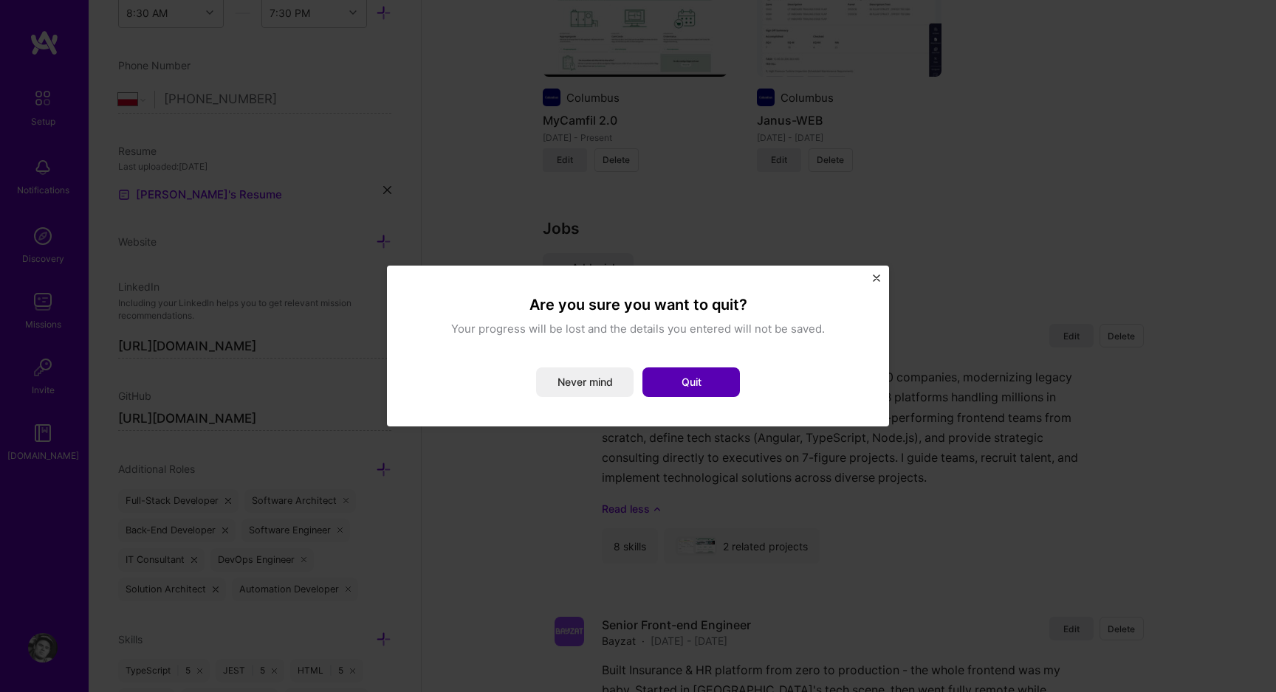
click at [679, 393] on button "Quit" at bounding box center [690, 383] width 97 height 30
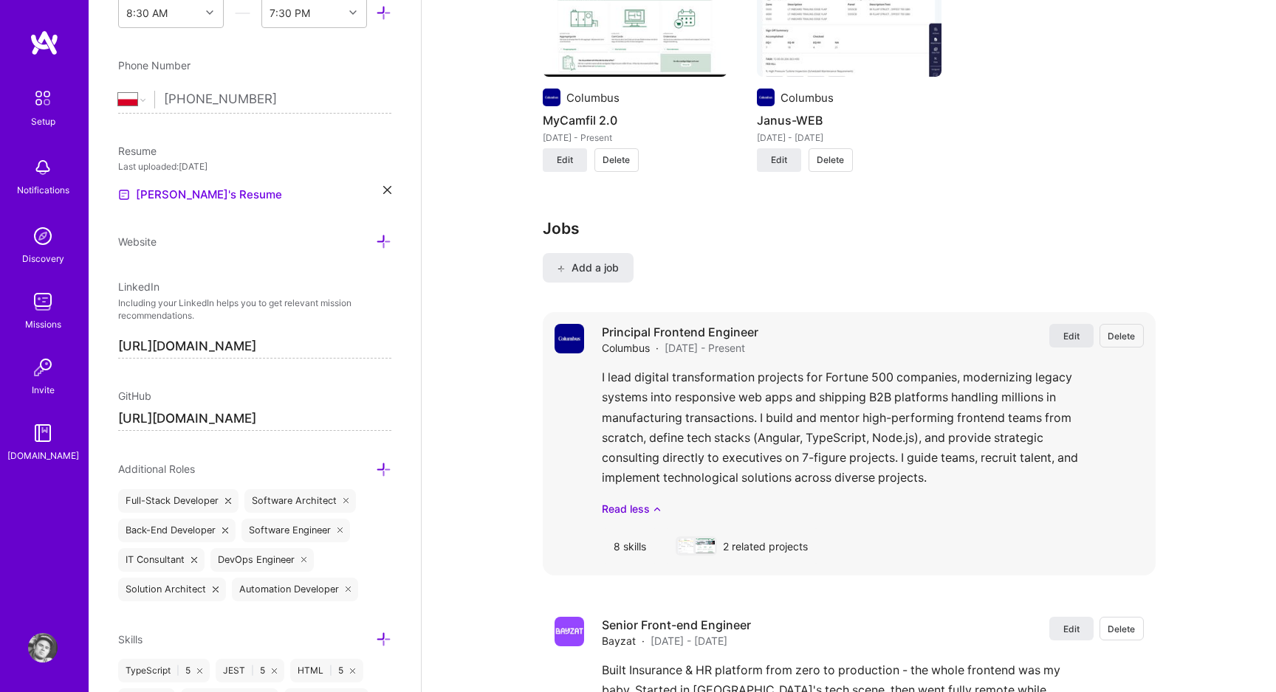
click at [1075, 342] on span "Edit" at bounding box center [1071, 336] width 16 height 13
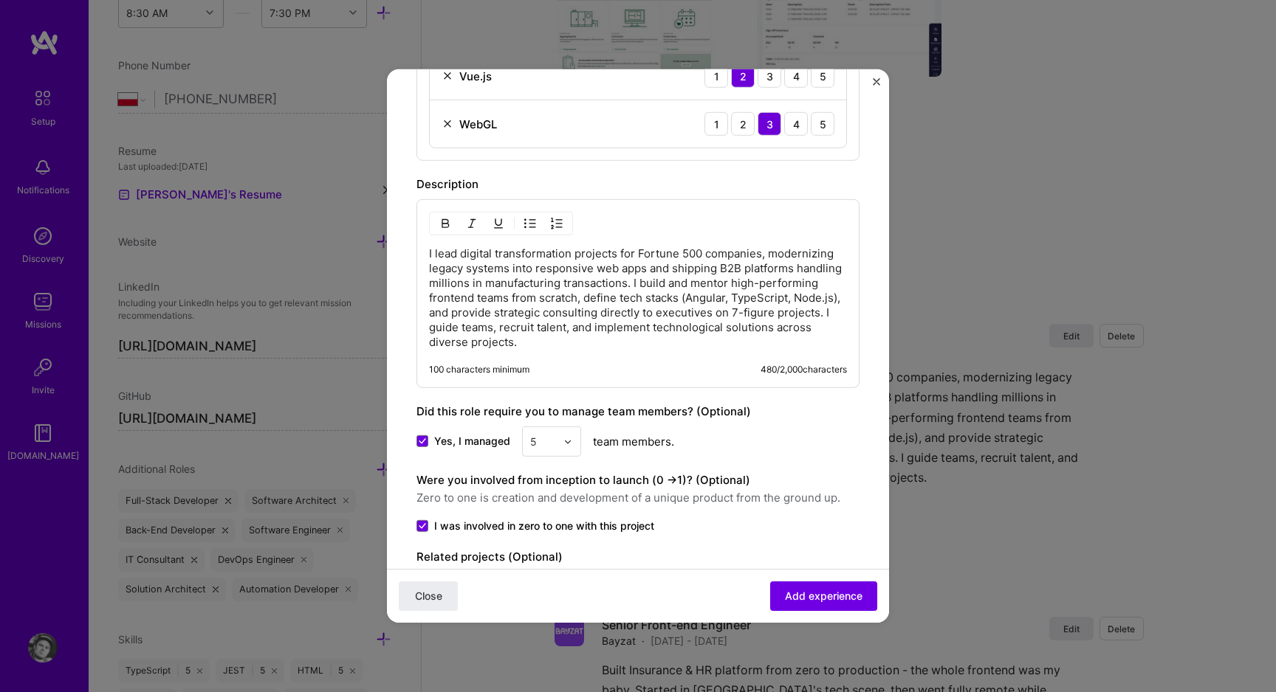
scroll to position [930, 0]
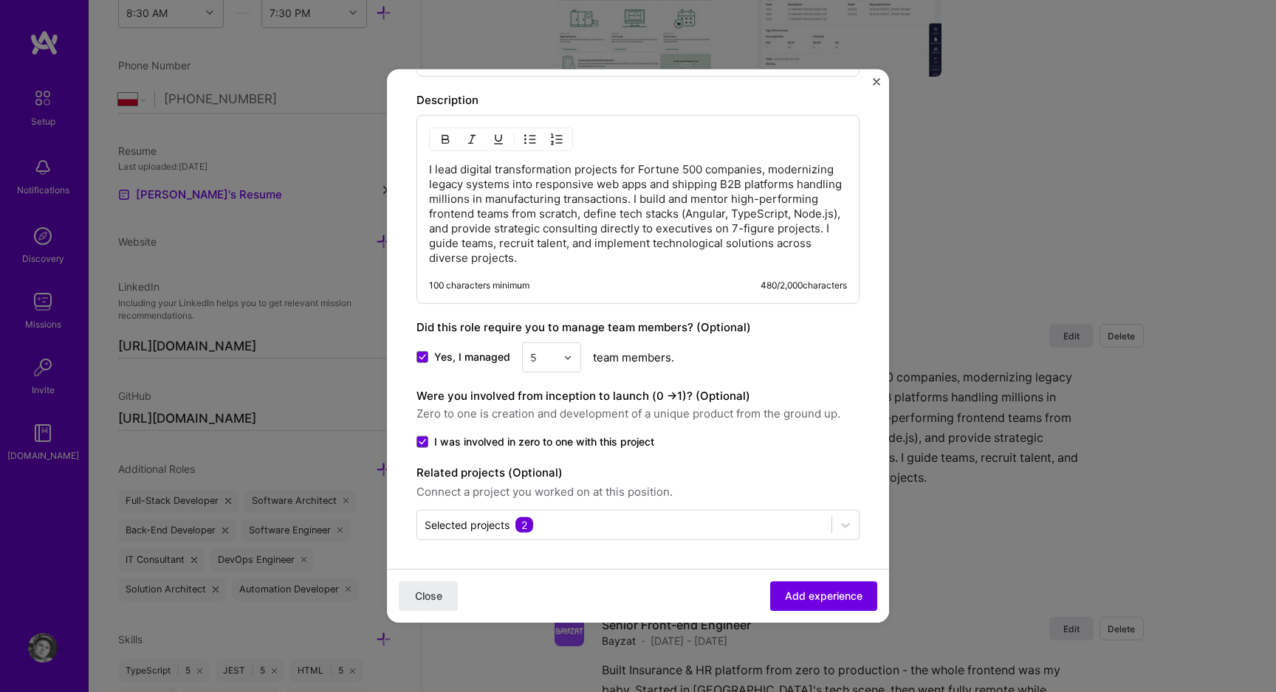
click at [657, 278] on div "I lead digital transformation projects for Fortune 500 companies, modernizing l…" at bounding box center [637, 209] width 443 height 189
click at [657, 263] on p "I lead digital transformation projects for Fortune 500 companies, modernizing l…" at bounding box center [638, 213] width 418 height 103
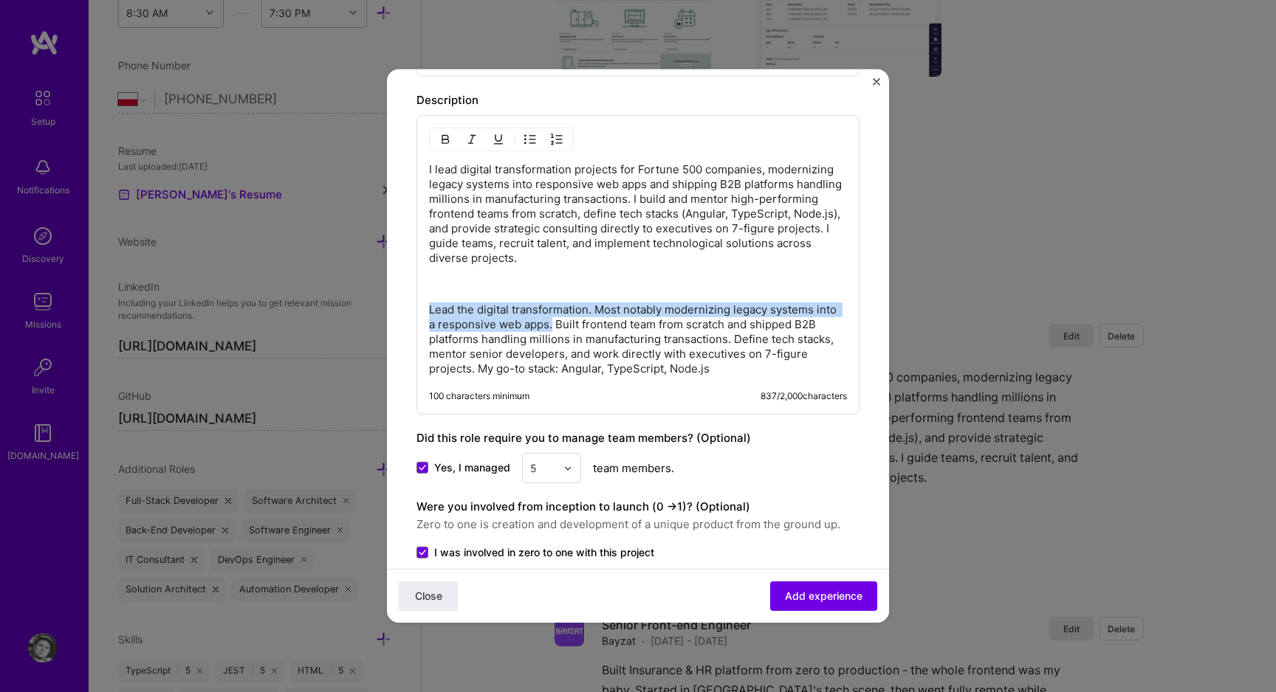
drag, startPoint x: 553, startPoint y: 327, endPoint x: 419, endPoint y: 314, distance: 134.3
click at [419, 314] on div "I lead digital transformation projects for Fortune 500 companies, modernizing l…" at bounding box center [637, 265] width 443 height 300
copy p "Lead the digital transformation. Most notably modernizing legacy systems into a…"
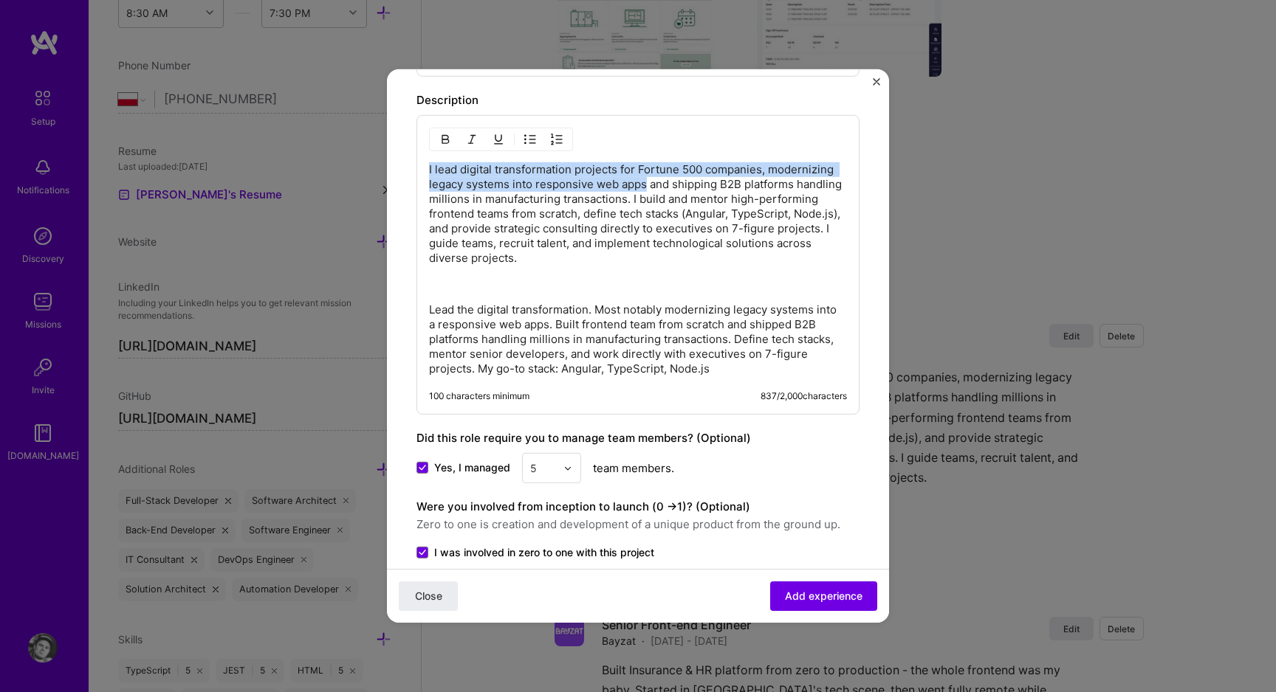
drag, startPoint x: 430, startPoint y: 172, endPoint x: 644, endPoint y: 182, distance: 215.1
click at [644, 182] on p "I lead digital transformation projects for Fortune 500 companies, modernizing l…" at bounding box center [638, 213] width 418 height 103
paste div
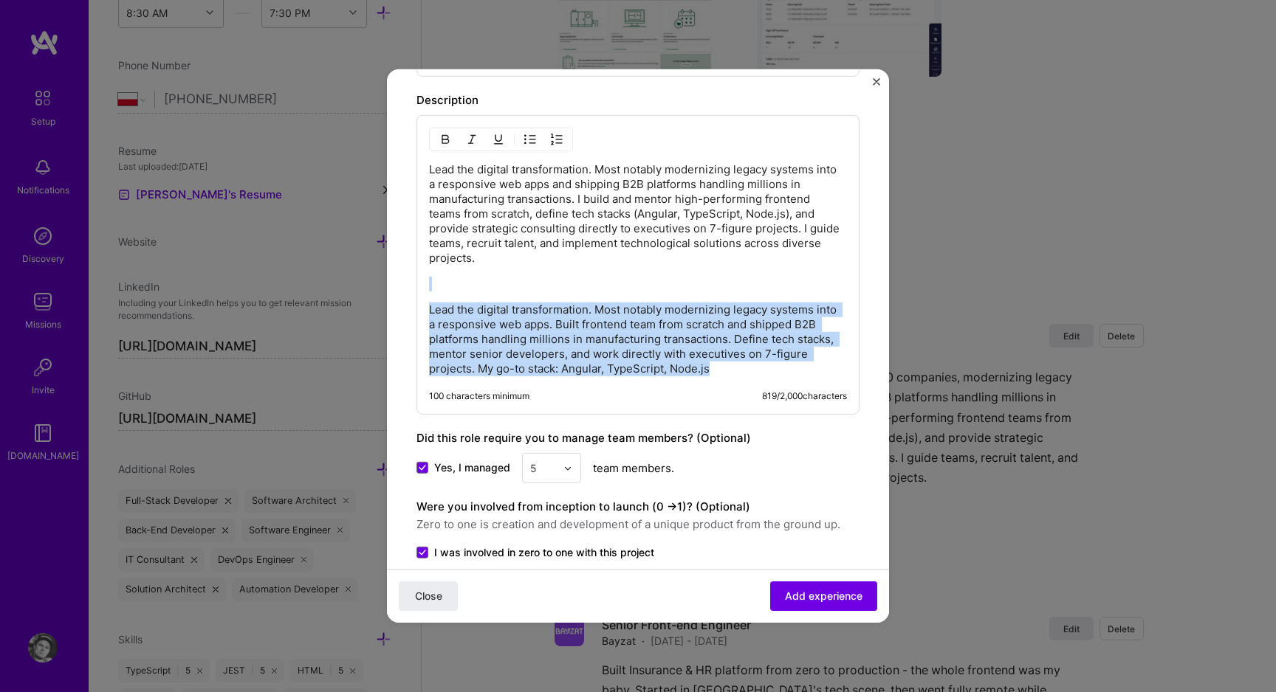
drag, startPoint x: 462, startPoint y: 276, endPoint x: 468, endPoint y: 399, distance: 122.7
click at [468, 399] on div "Lead the digital transformation. Most notably modernizing legacy systems into a…" at bounding box center [637, 265] width 443 height 300
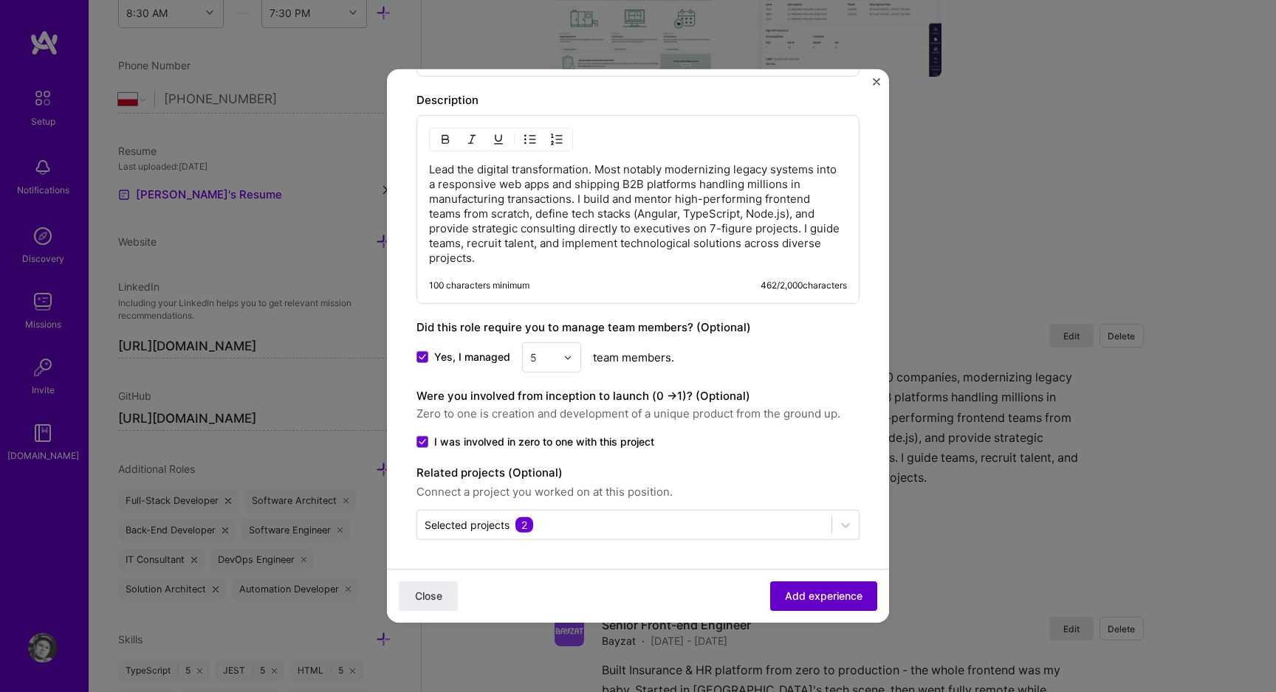
click at [799, 596] on span "Add experience" at bounding box center [824, 596] width 78 height 15
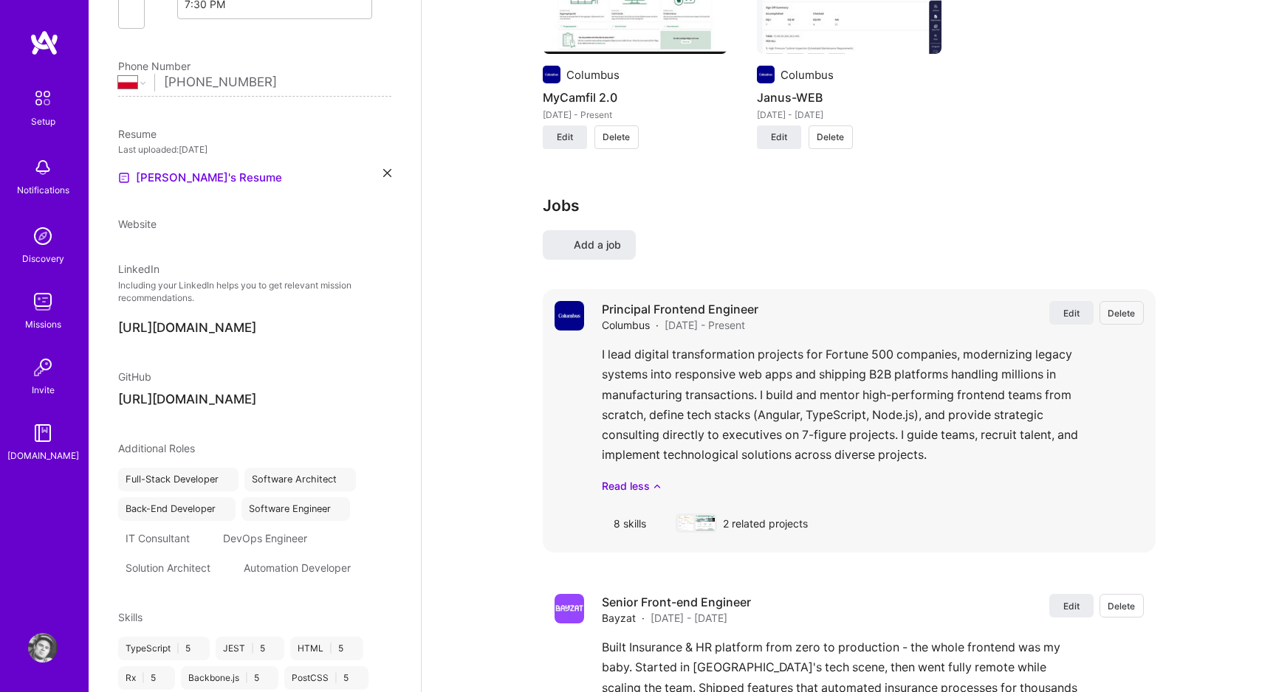
scroll to position [0, 0]
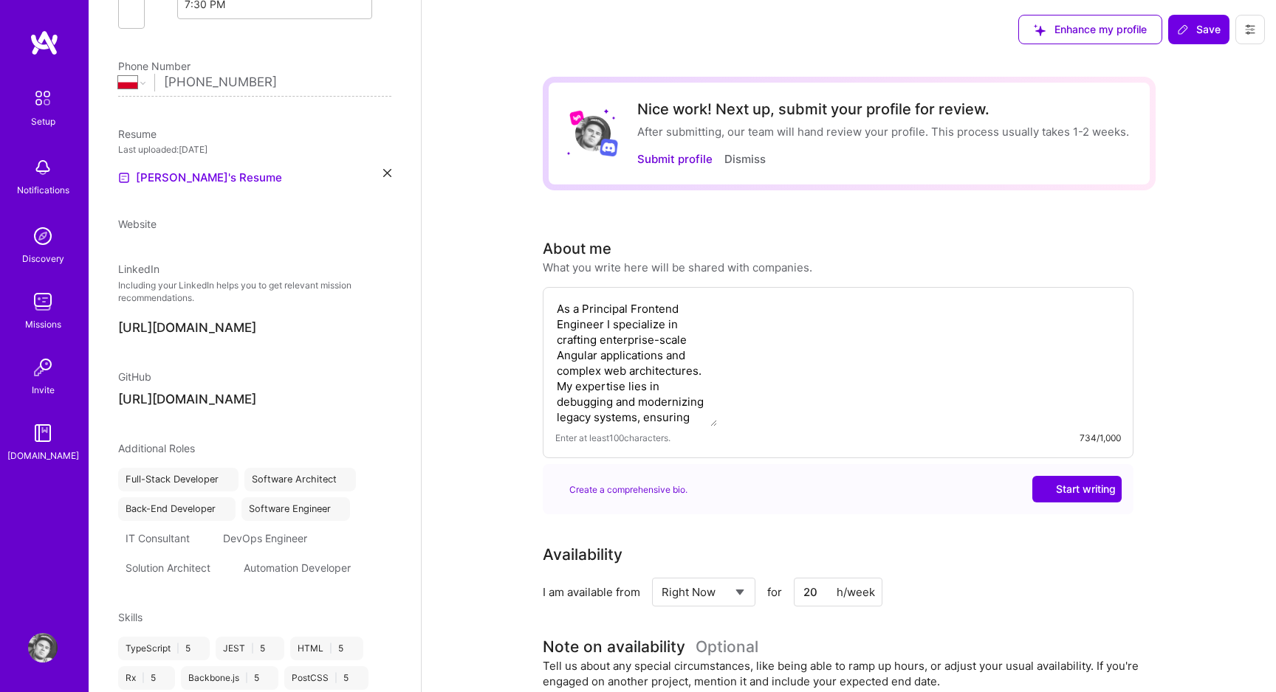
select select "PL"
select select "Right Now"
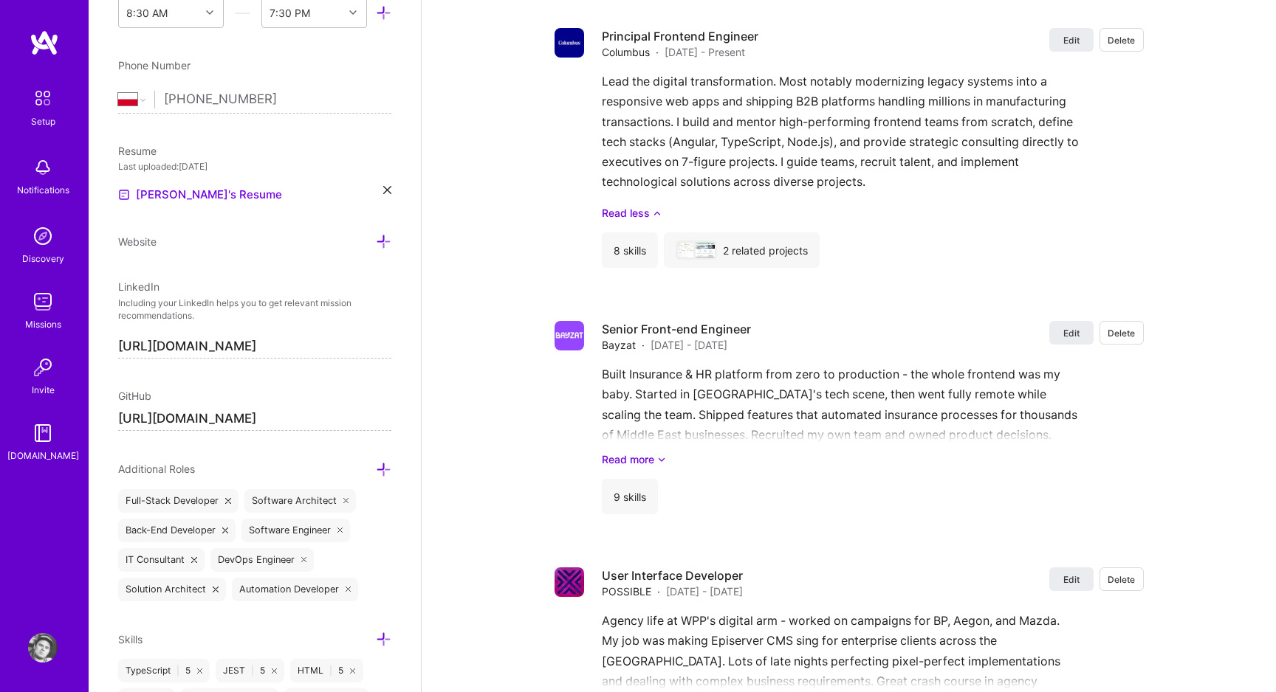
scroll to position [1534, 0]
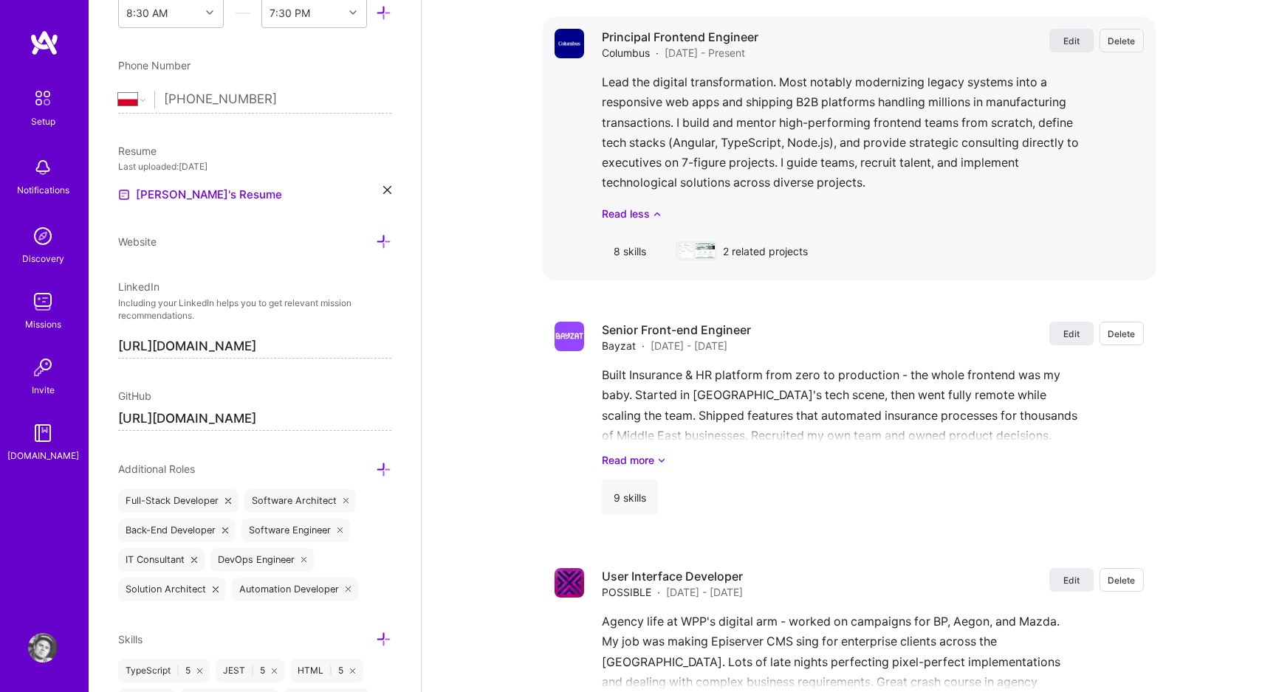
click at [1059, 48] on button "Edit" at bounding box center [1071, 41] width 44 height 24
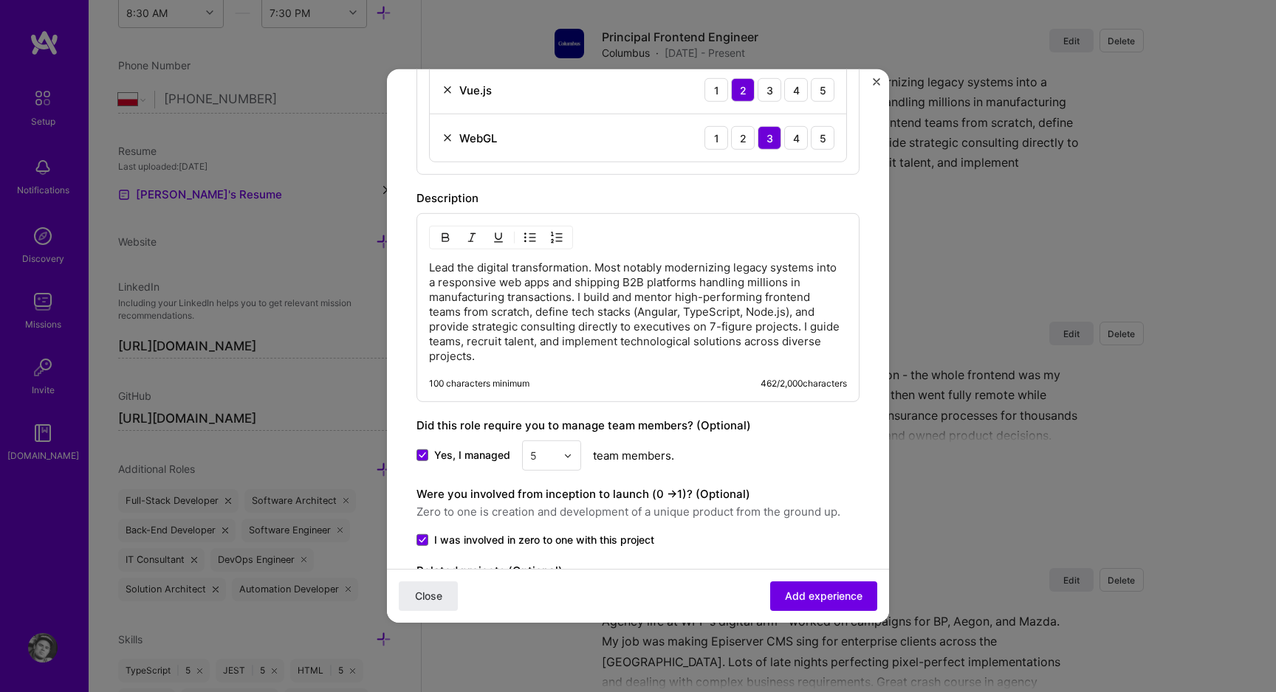
scroll to position [831, 0]
click at [603, 340] on p "Lead the digital transformation. Most notably modernizing legacy systems into a…" at bounding box center [638, 312] width 418 height 103
click at [874, 89] on button "Close" at bounding box center [876, 86] width 7 height 16
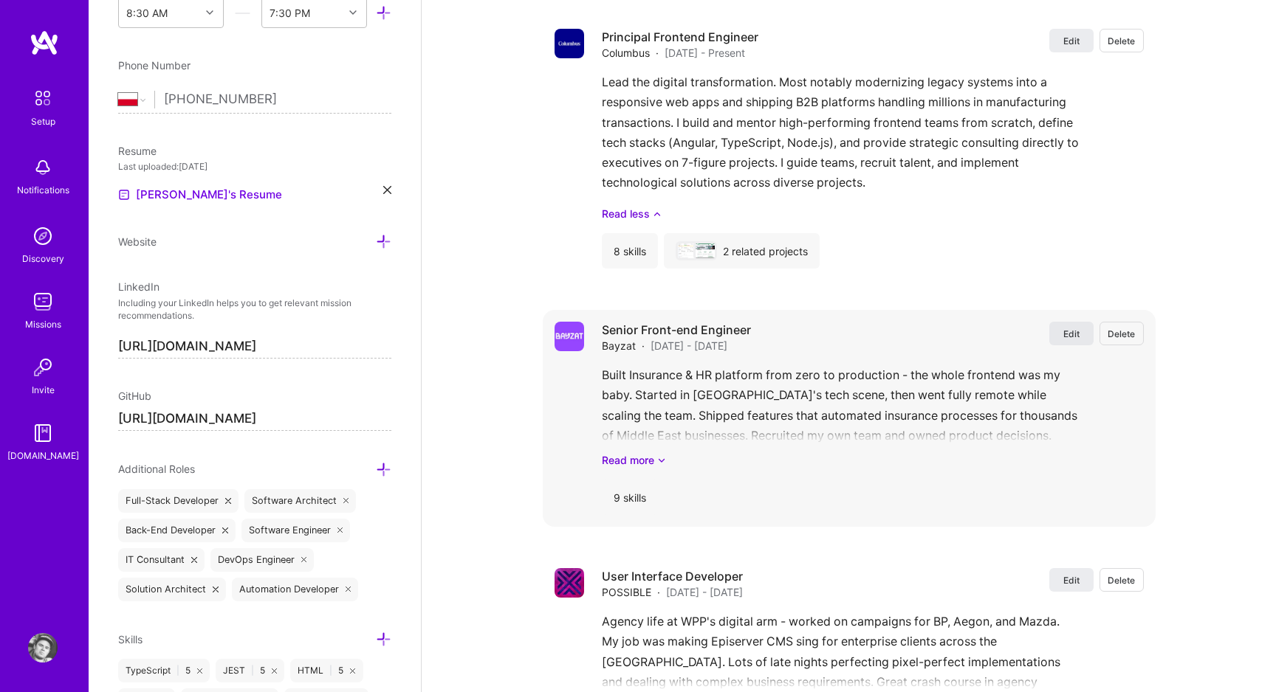
click at [1079, 336] on button "Edit" at bounding box center [1071, 334] width 44 height 24
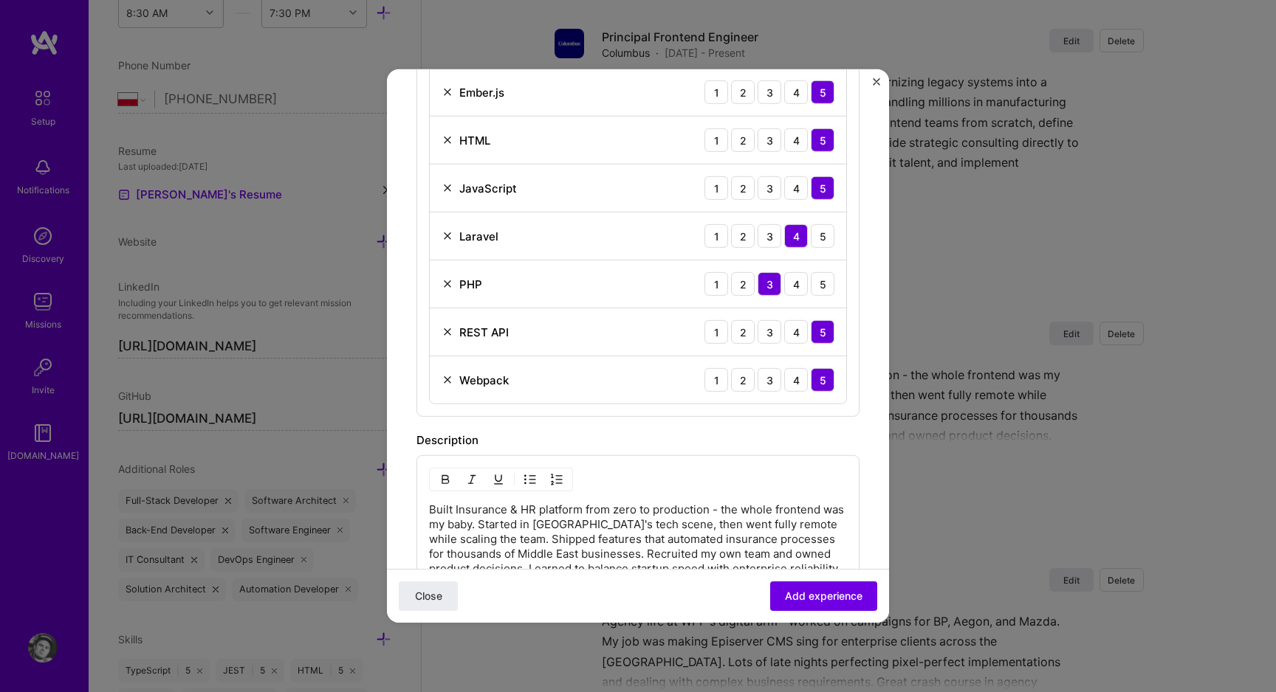
scroll to position [717, 0]
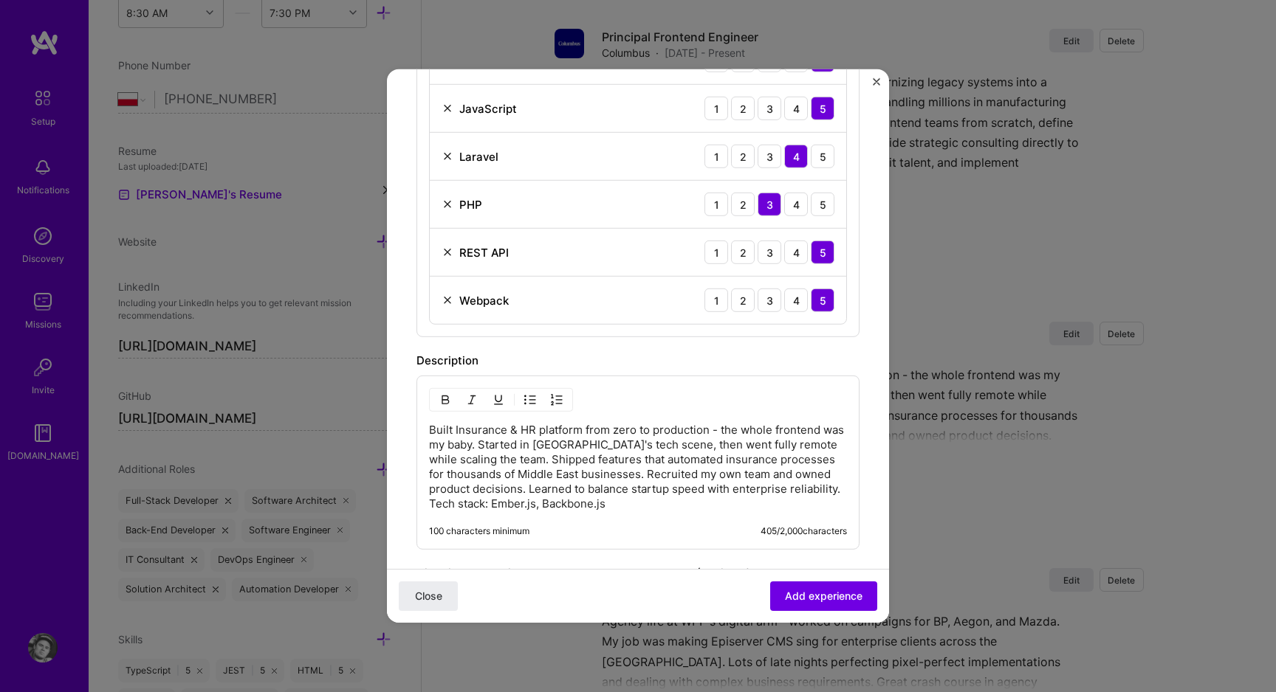
click at [572, 469] on p "Built Insurance & HR platform from zero to production - the whole frontend was …" at bounding box center [638, 467] width 418 height 89
click at [795, 591] on span "Add experience" at bounding box center [824, 596] width 78 height 15
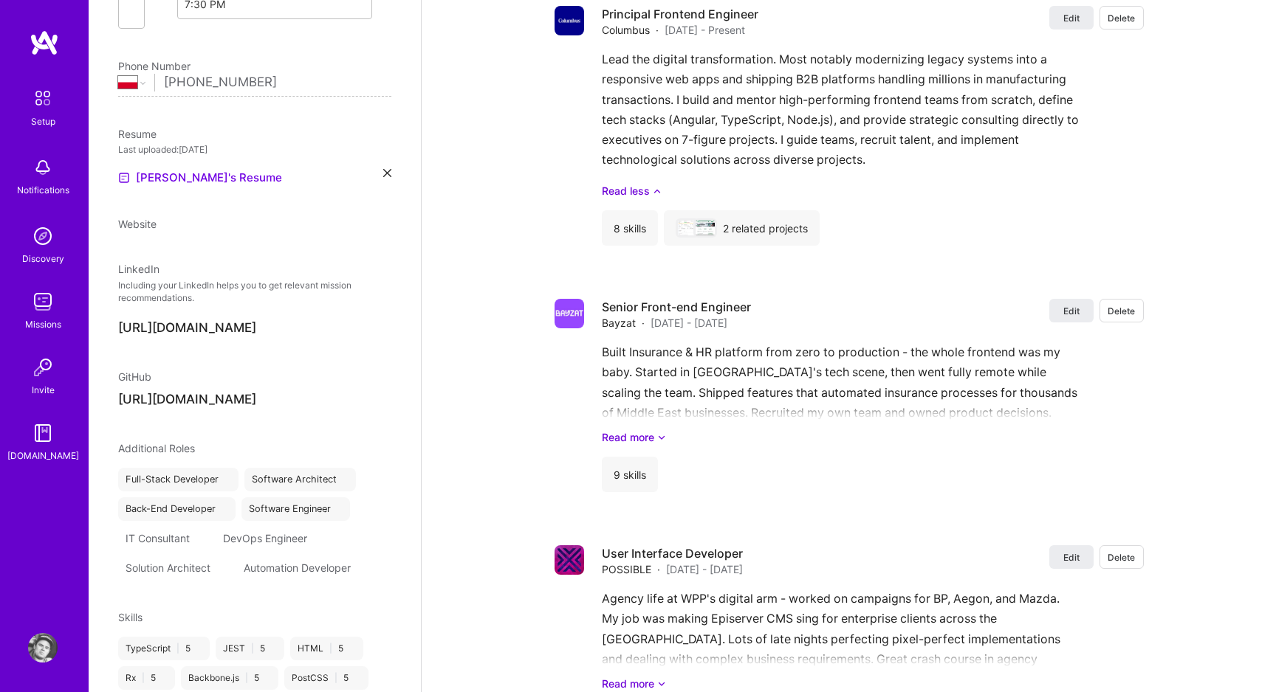
select select "PL"
select select "Right Now"
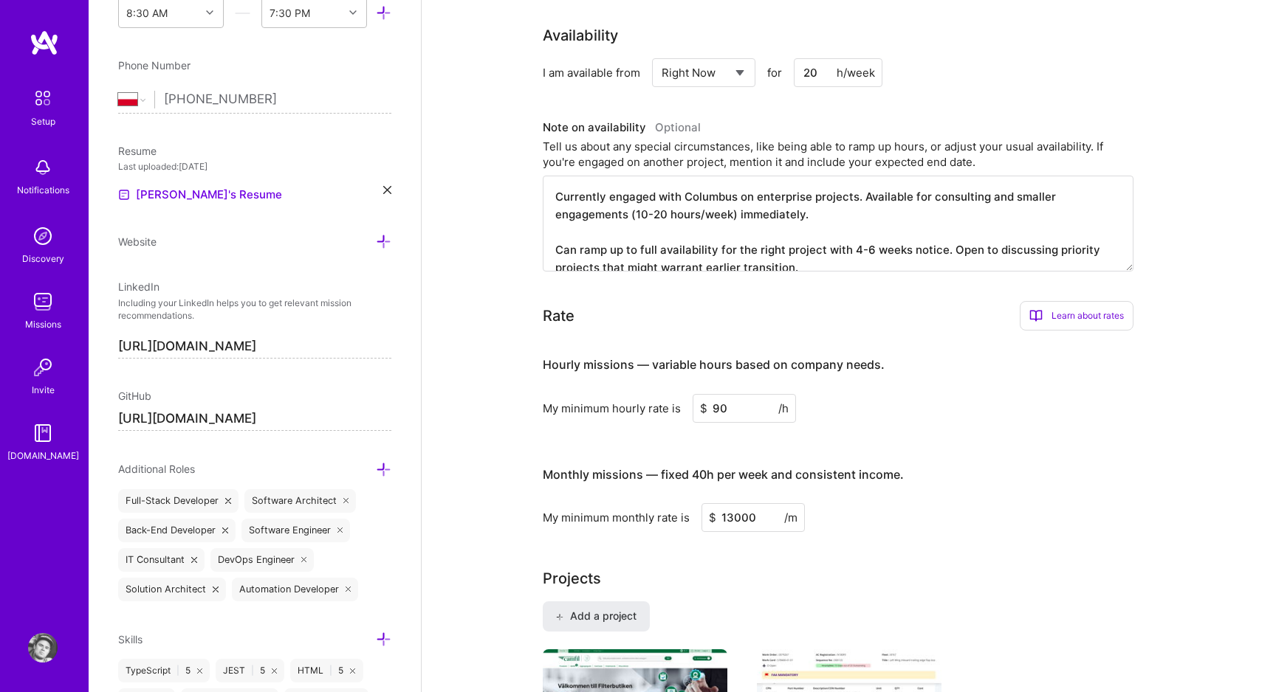
scroll to position [572, 0]
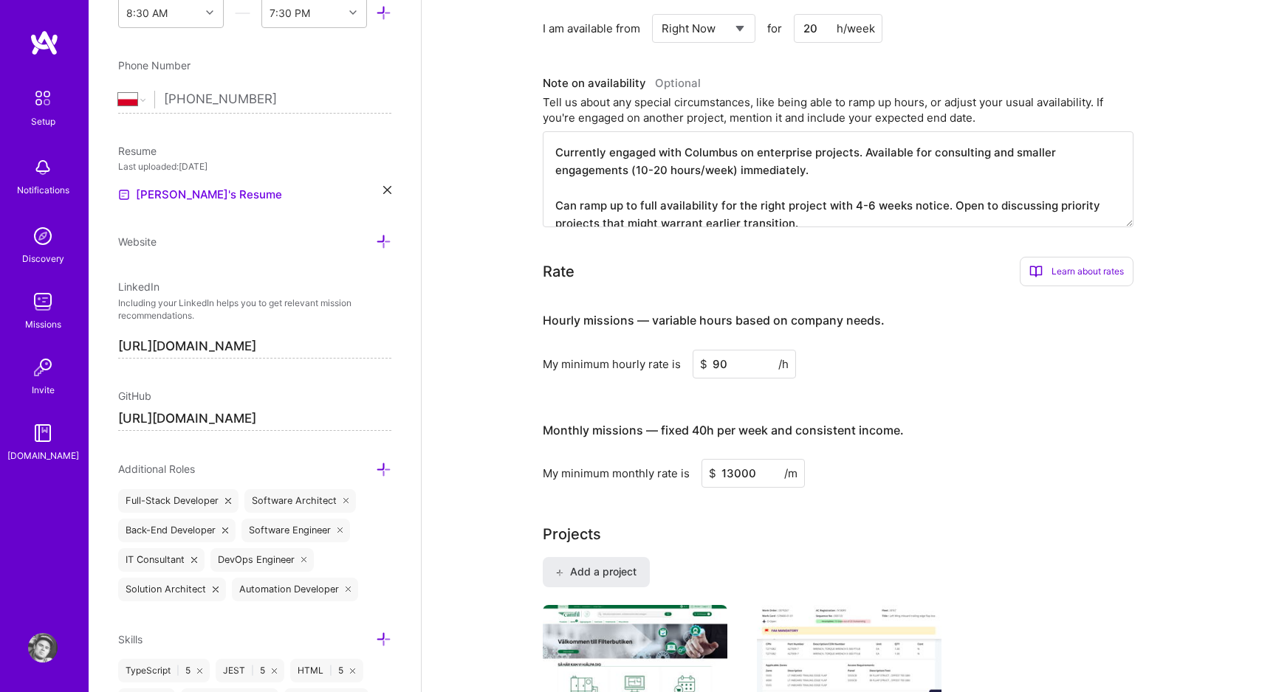
click at [855, 204] on textarea "Currently engaged with Columbus on enterprise projects. Available for consultin…" at bounding box center [838, 179] width 591 height 96
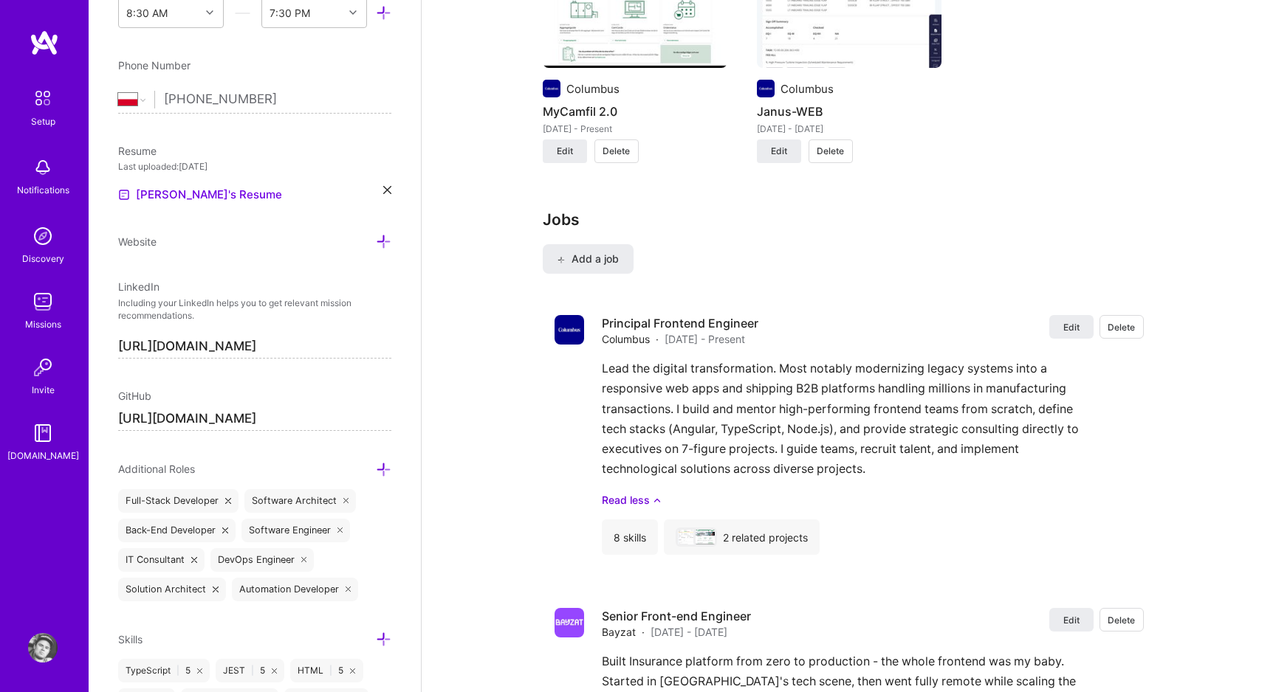
scroll to position [1291, 0]
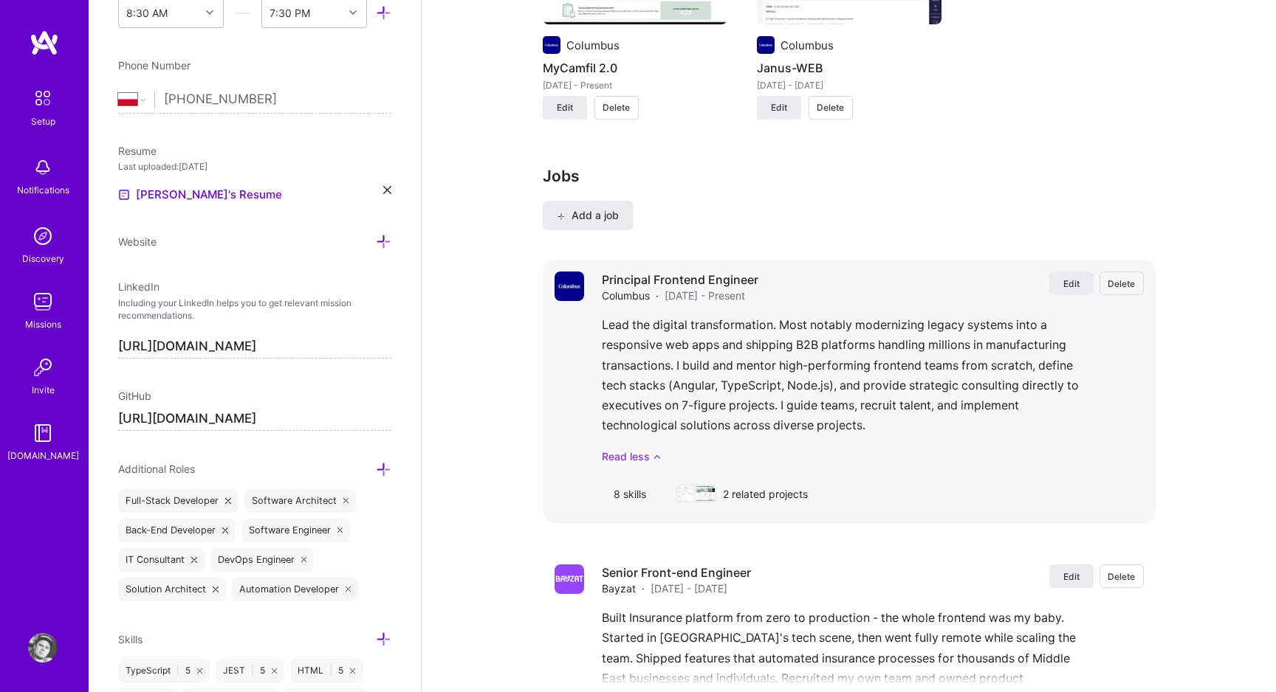
click at [650, 457] on link "Read less" at bounding box center [873, 457] width 542 height 16
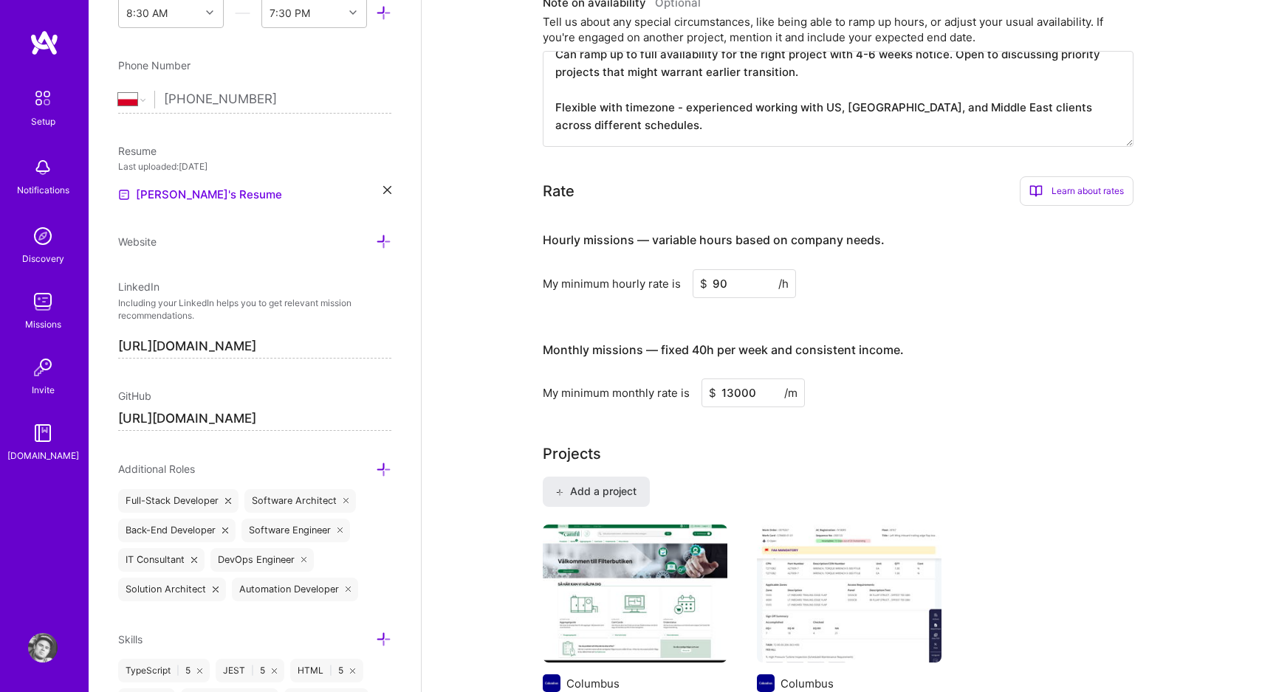
scroll to position [0, 0]
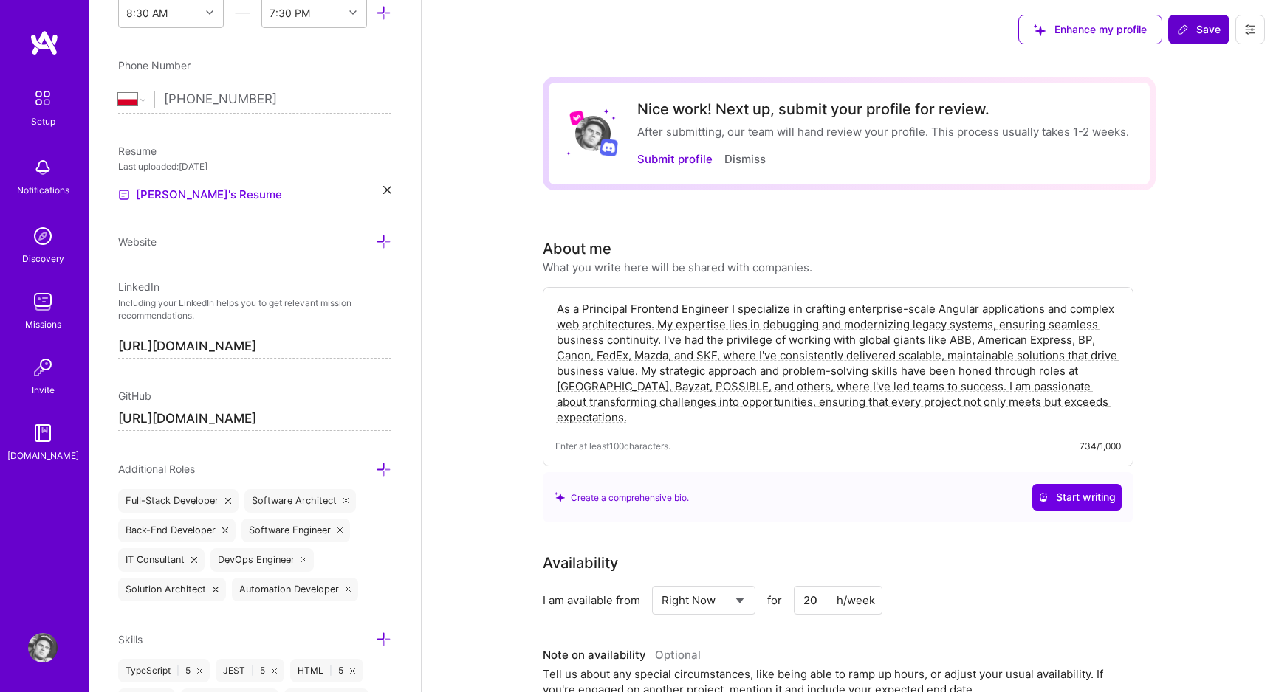
click at [1181, 29] on icon at bounding box center [1183, 30] width 12 height 12
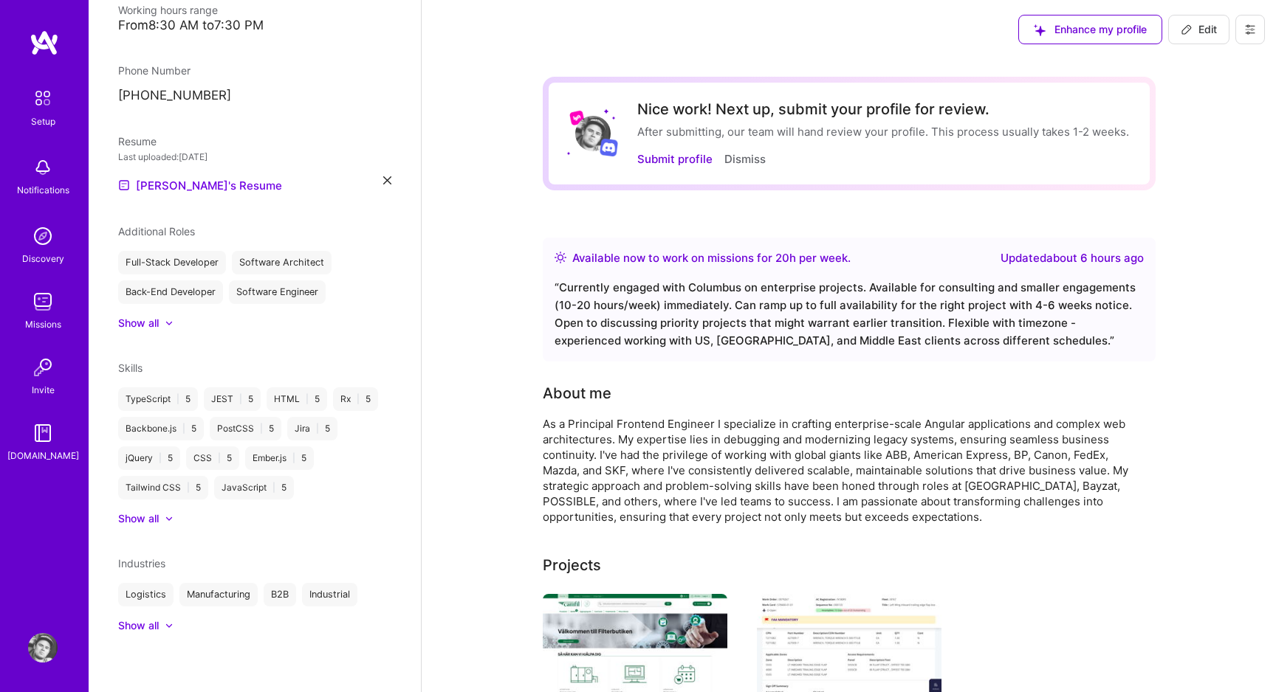
scroll to position [343, 0]
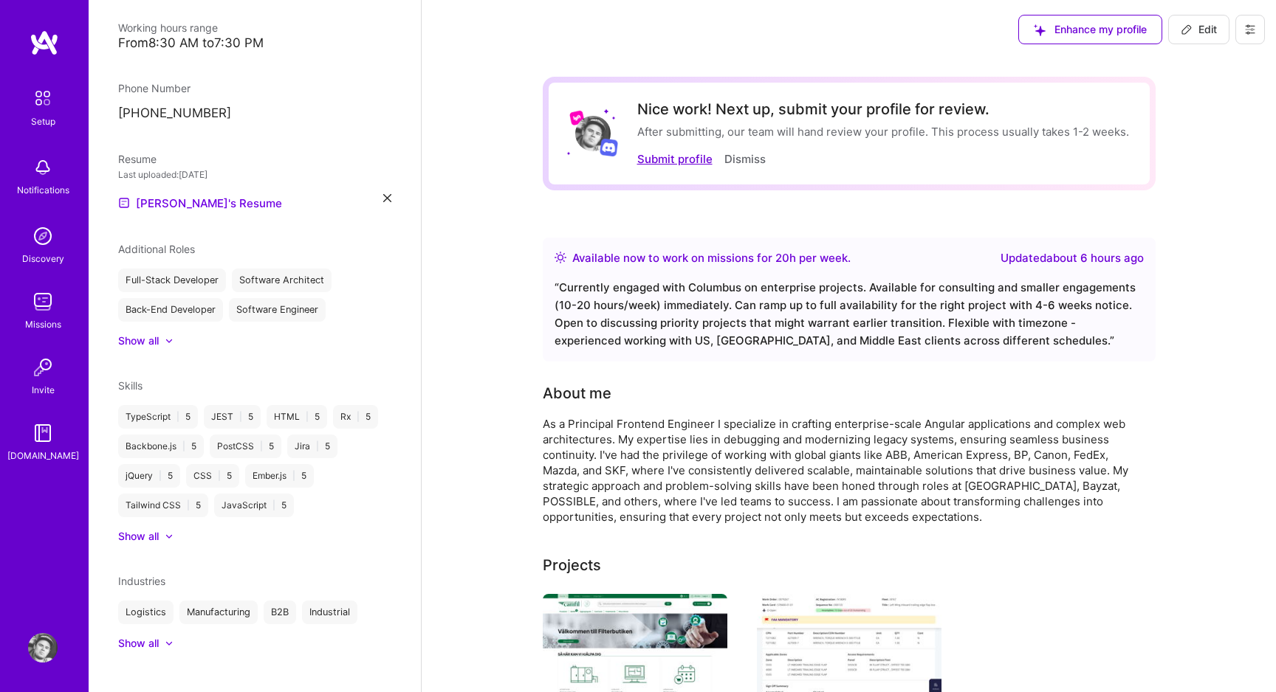
click at [664, 154] on button "Submit profile" at bounding box center [674, 159] width 75 height 16
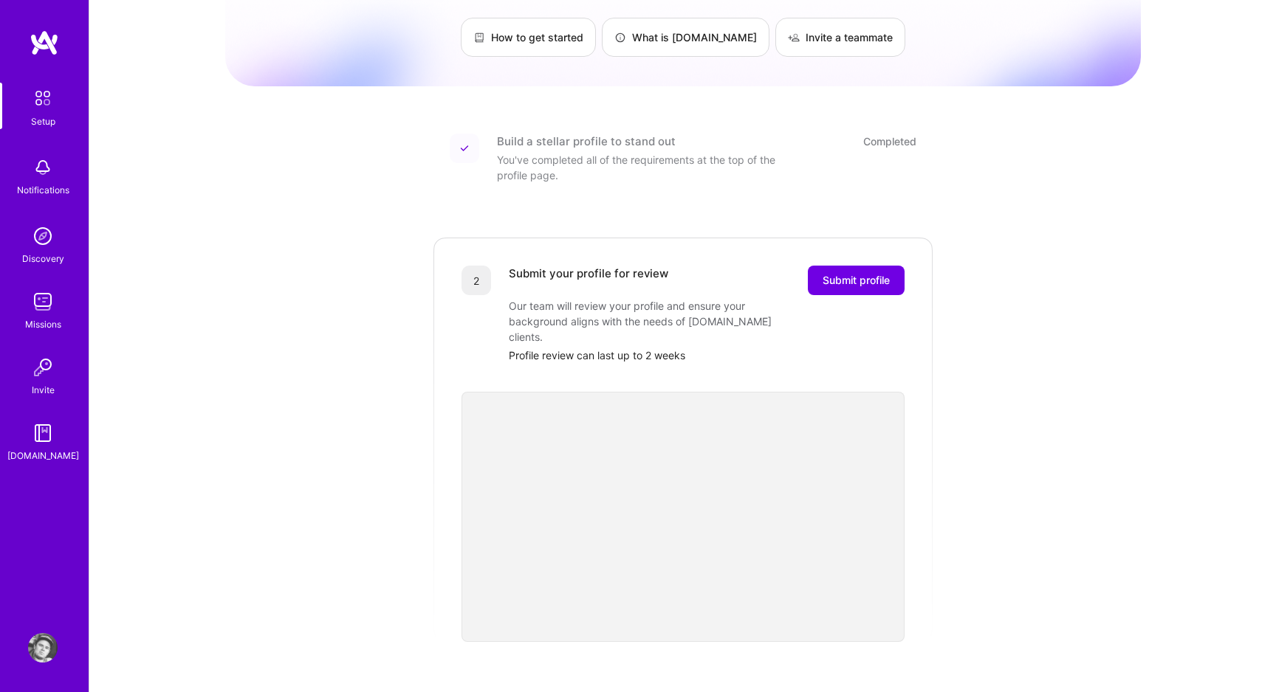
scroll to position [109, 0]
click at [997, 533] on div "Getting started as an [DOMAIN_NAME] Builder Complete the steps below to request…" at bounding box center [682, 451] width 915 height 1097
click at [424, 483] on div "Getting started as an [DOMAIN_NAME] Builder Complete the steps below to request…" at bounding box center [682, 451] width 915 height 1097
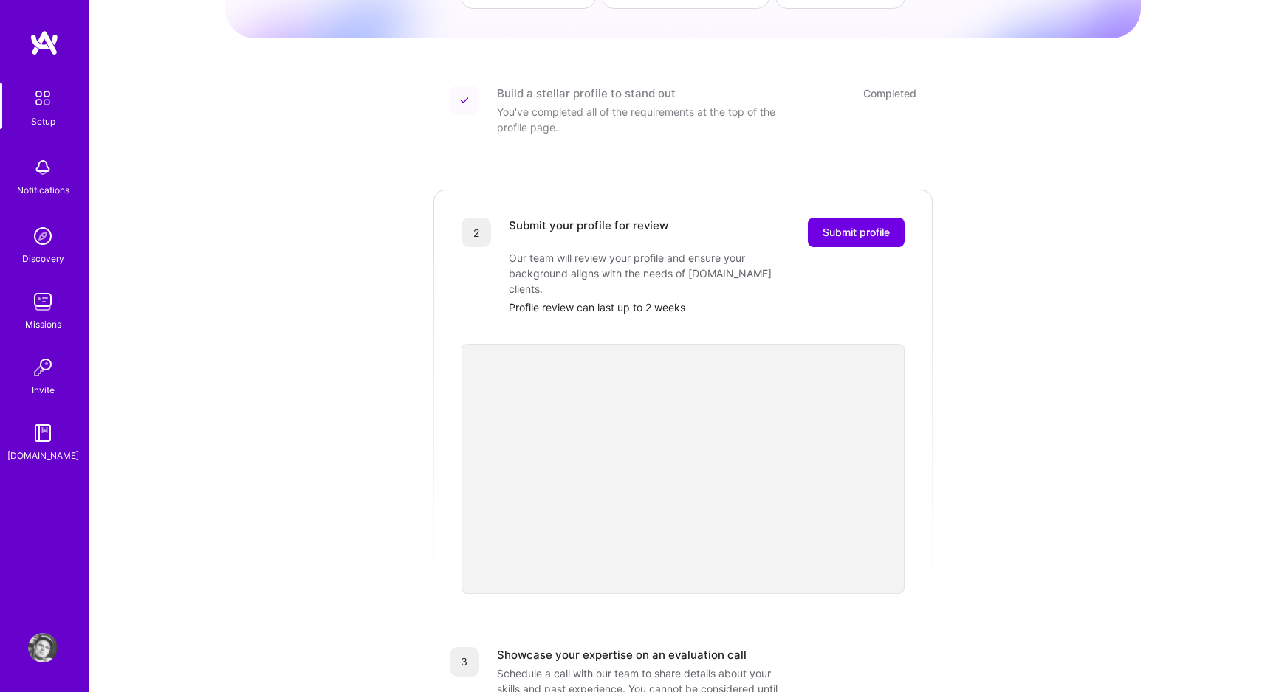
scroll to position [109, 0]
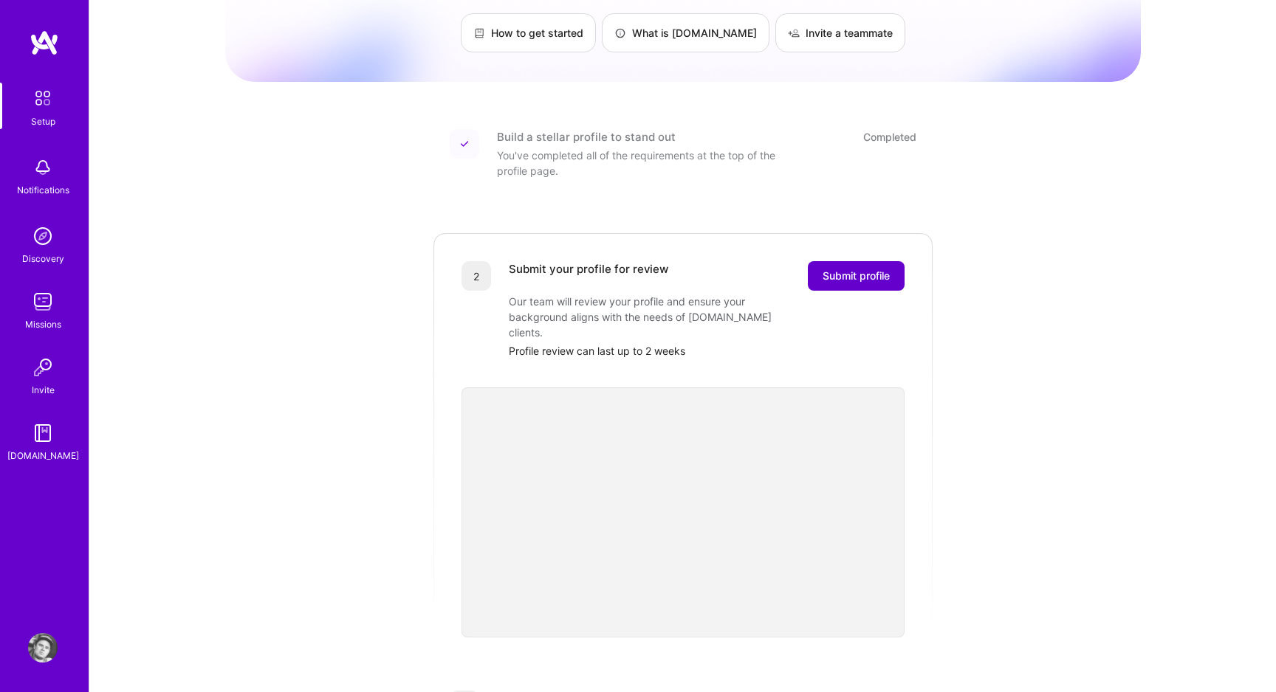
click at [866, 269] on span "Submit profile" at bounding box center [855, 276] width 67 height 15
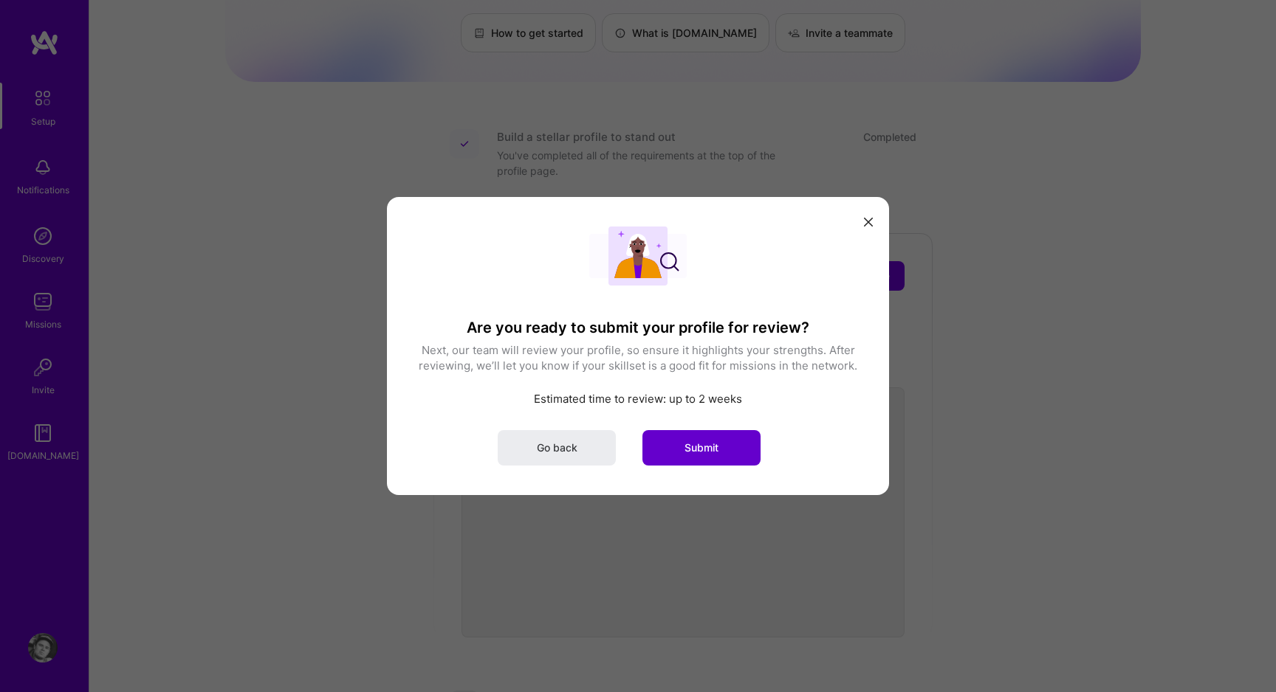
click at [688, 447] on span "Submit" at bounding box center [701, 448] width 34 height 15
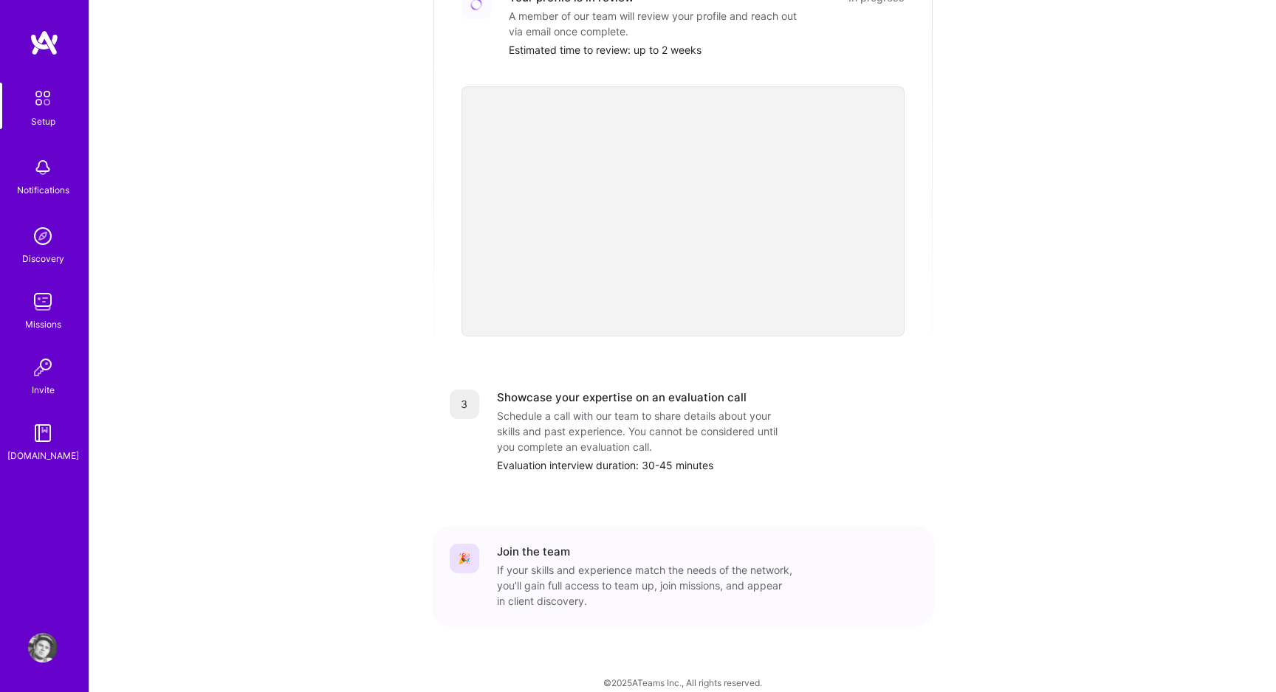
scroll to position [0, 0]
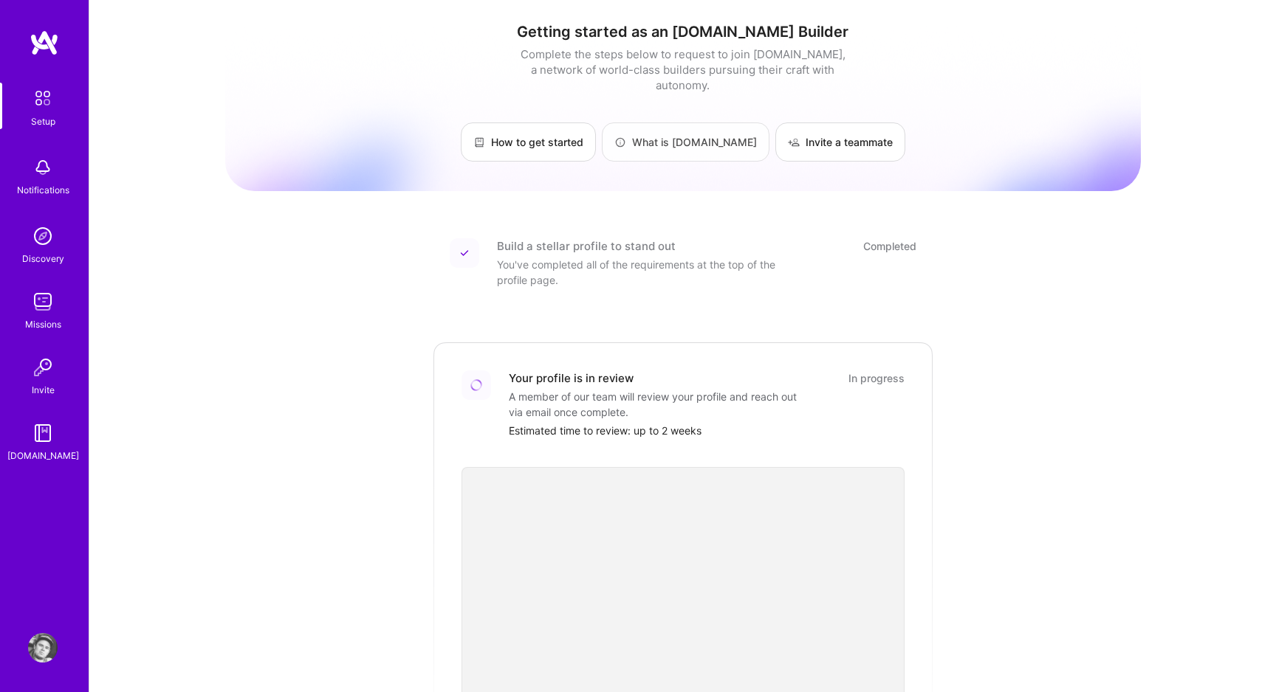
click at [686, 123] on link "What is [DOMAIN_NAME]" at bounding box center [686, 142] width 168 height 39
click at [371, 368] on div "Getting started as an [DOMAIN_NAME] Builder Complete the steps below to request…" at bounding box center [682, 544] width 915 height 1067
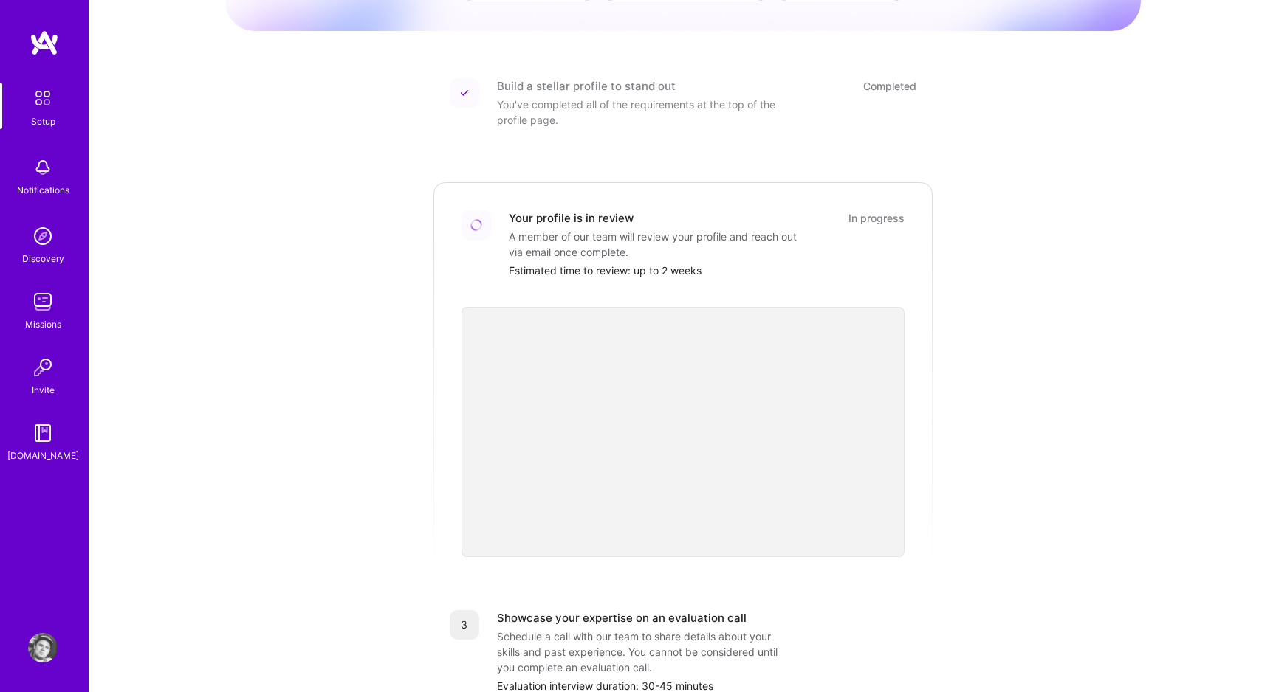
scroll to position [177, 0]
